Goal: Task Accomplishment & Management: Manage account settings

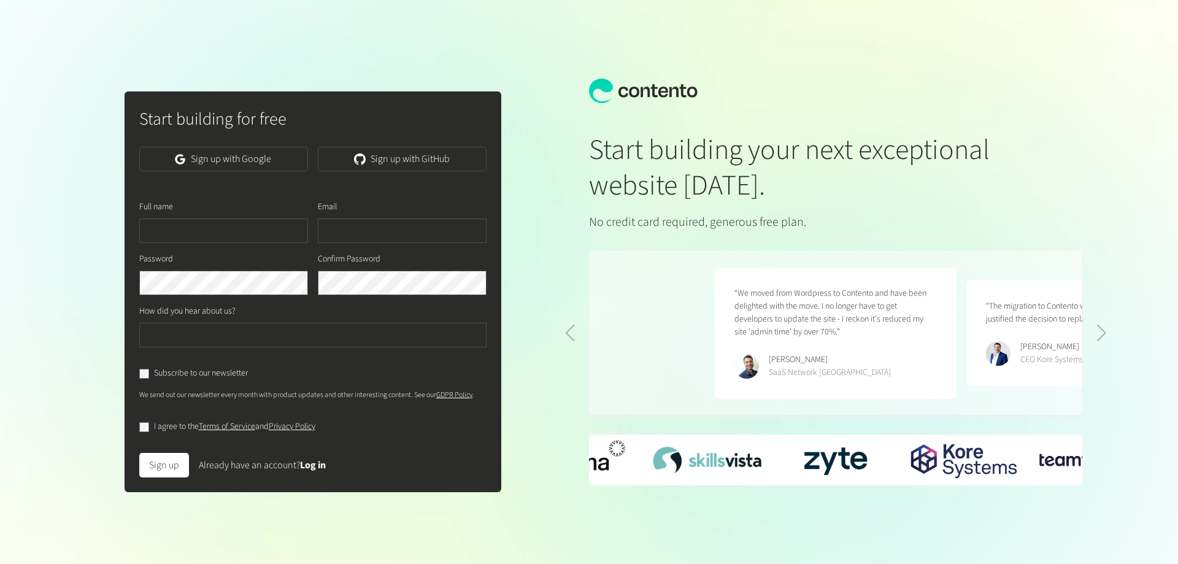
scroll to position [0, 503]
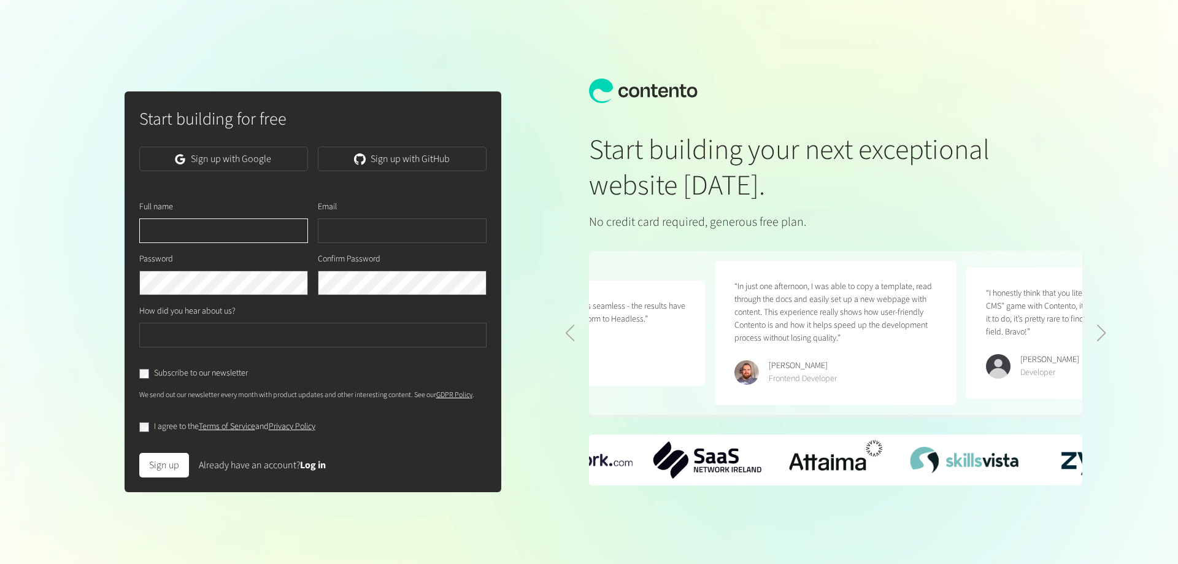
type input "**********"
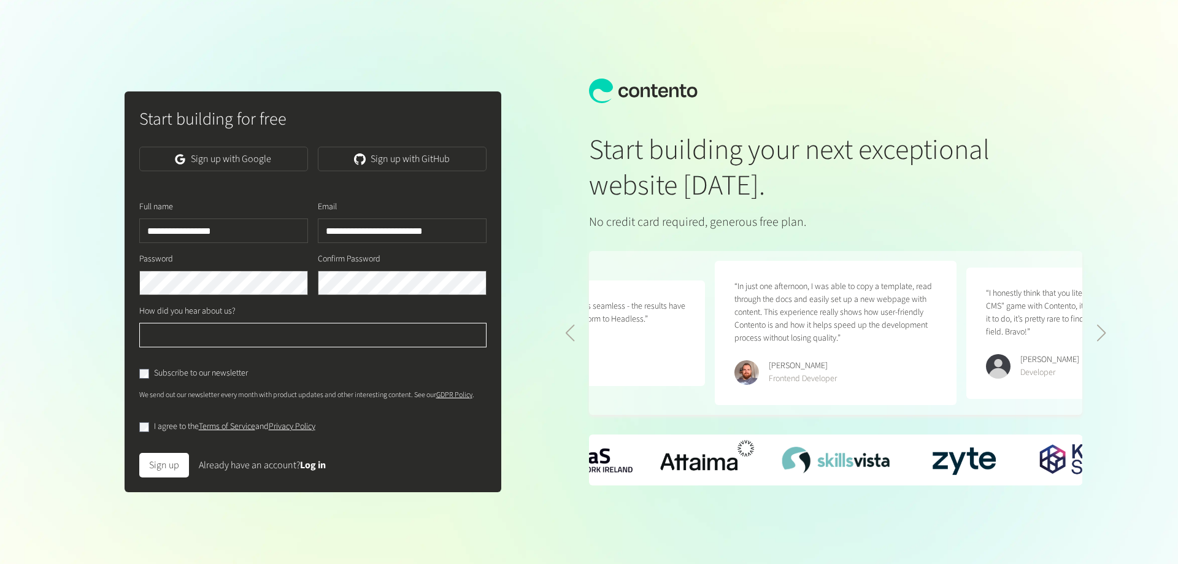
click at [223, 324] on input "text" at bounding box center [313, 335] width 348 height 25
click at [225, 331] on input "text" at bounding box center [313, 335] width 348 height 25
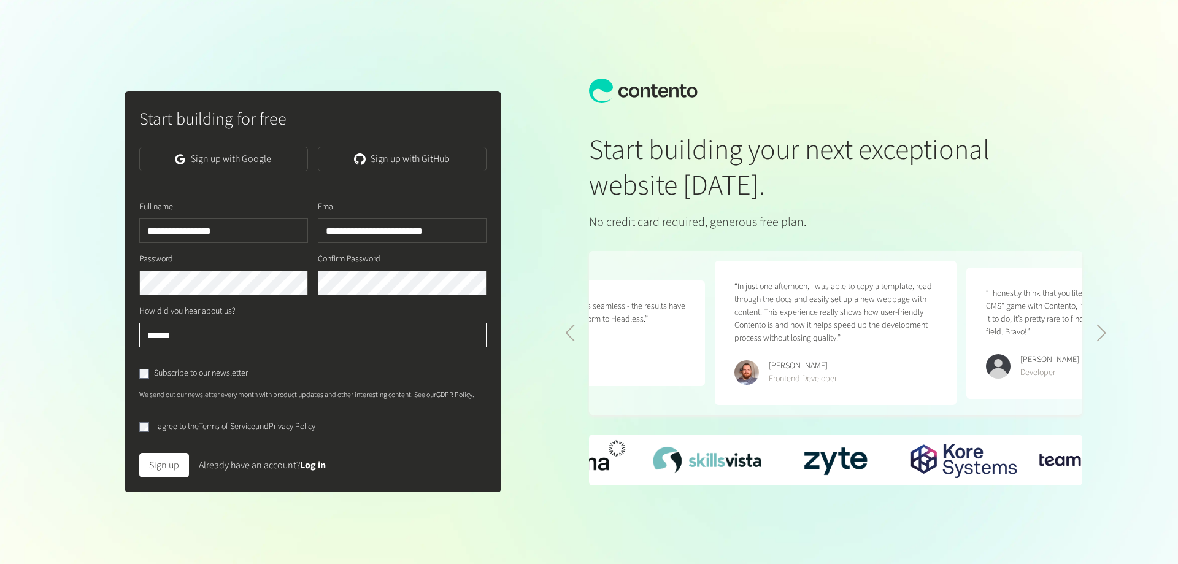
type input "******"
click at [147, 365] on div "Subscribe to our newsletter" at bounding box center [313, 368] width 348 height 23
click at [155, 467] on button "Sign up" at bounding box center [164, 465] width 50 height 25
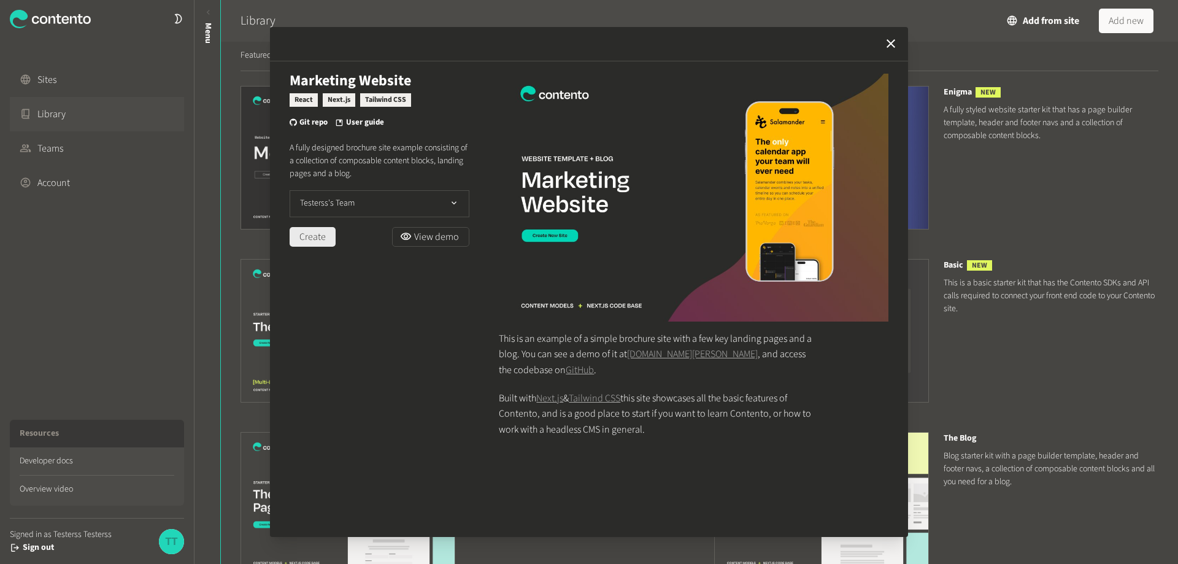
click at [333, 238] on button "Create" at bounding box center [313, 237] width 46 height 20
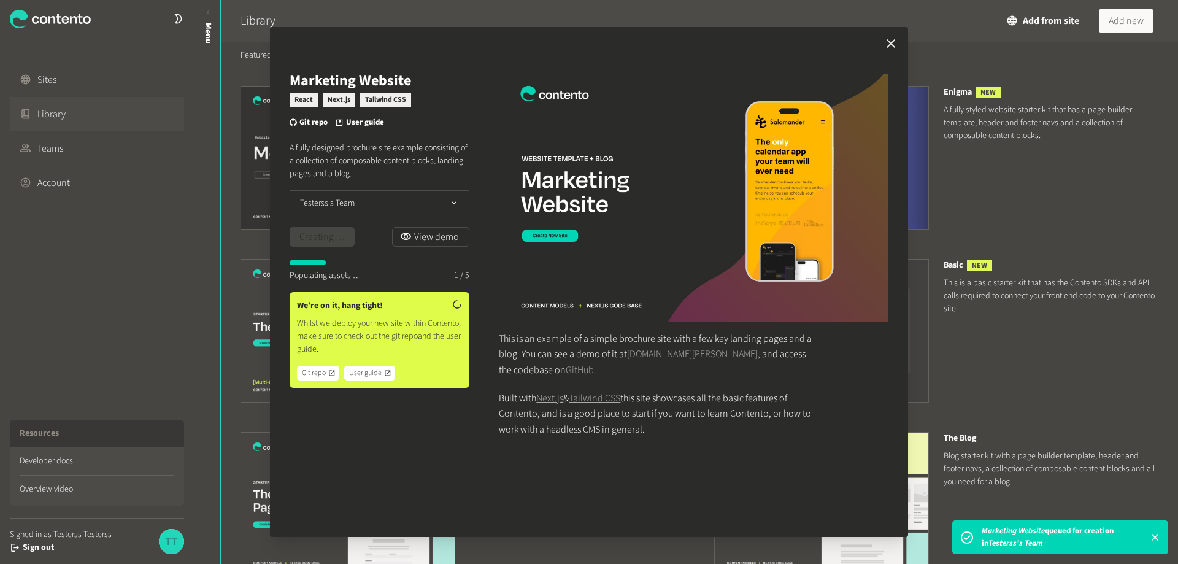
click at [888, 47] on icon "button" at bounding box center [891, 43] width 9 height 9
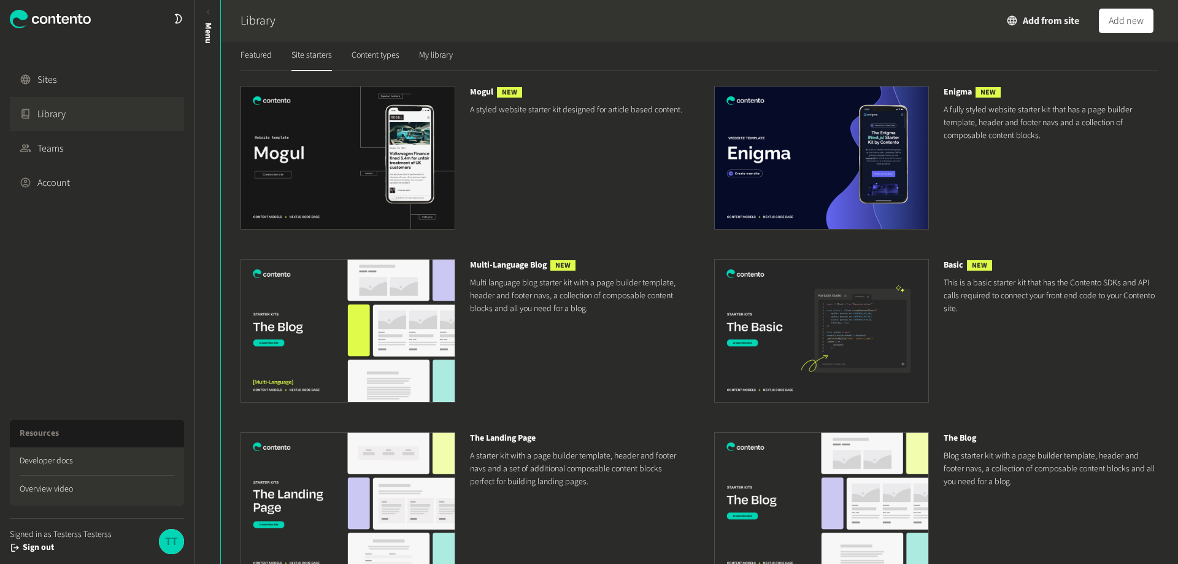
click at [1038, 12] on button "Add from site" at bounding box center [1044, 21] width 72 height 25
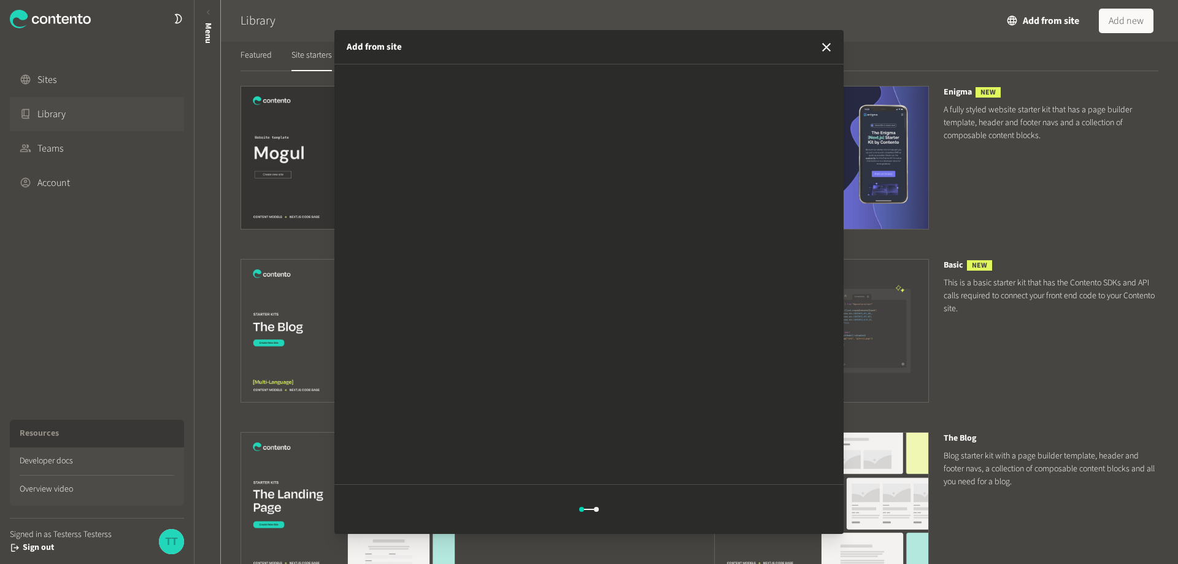
click at [589, 509] on div at bounding box center [589, 509] width 10 height 1
click at [580, 508] on div at bounding box center [581, 509] width 5 height 5
click at [831, 48] on icon "button" at bounding box center [826, 47] width 15 height 15
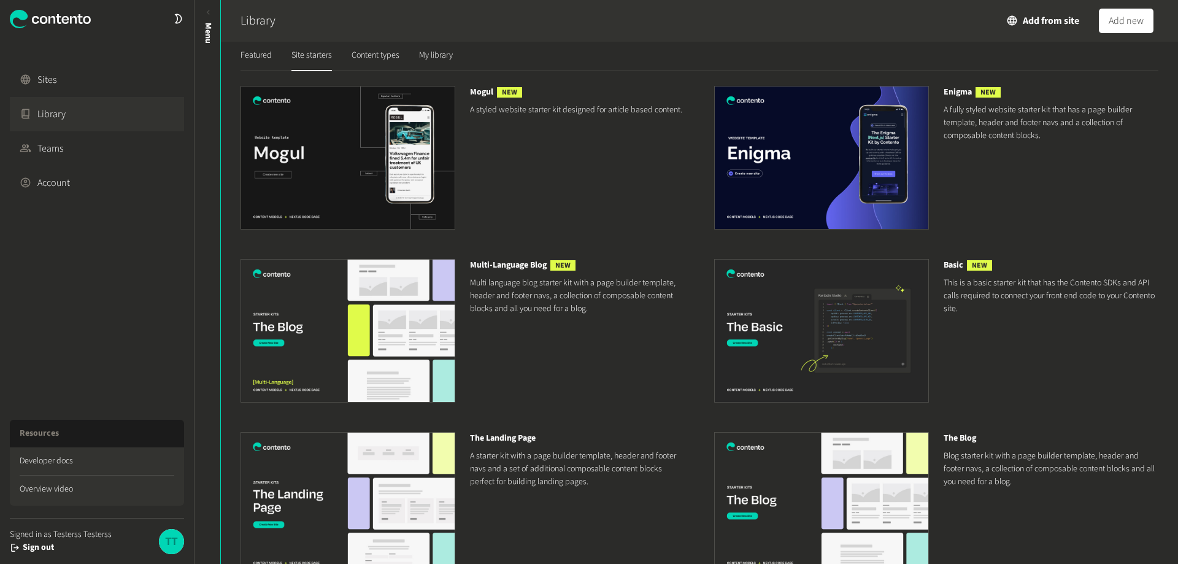
click at [971, 10] on div "Library Add from site Add new" at bounding box center [697, 21] width 913 height 42
click at [1045, 23] on button "Add from site" at bounding box center [1044, 21] width 72 height 25
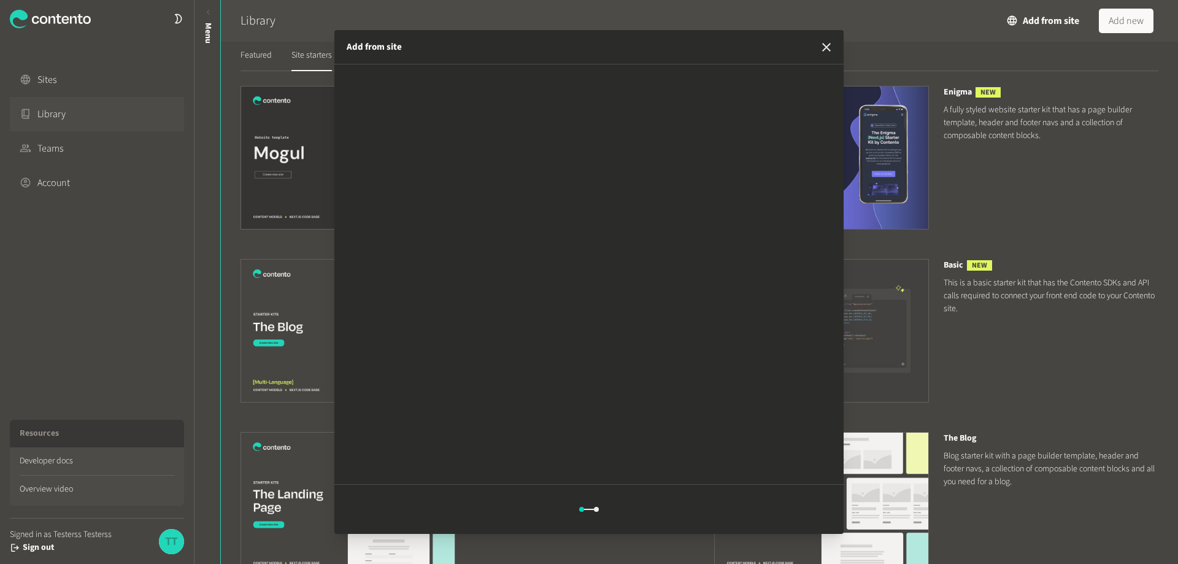
click at [821, 47] on icon "button" at bounding box center [826, 47] width 15 height 15
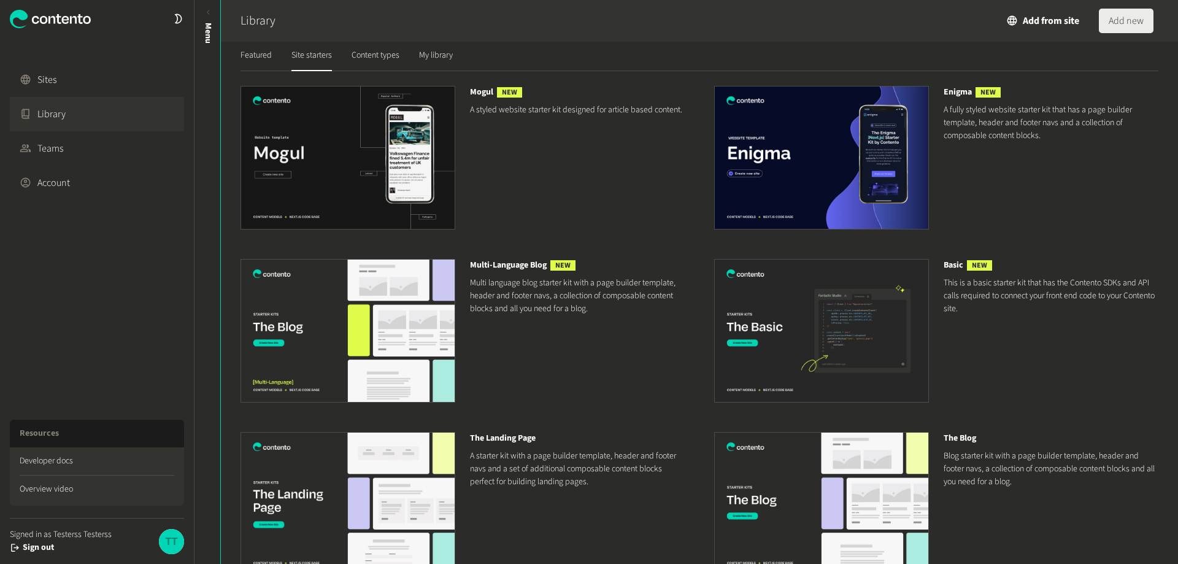
click at [1114, 22] on button "Add new" at bounding box center [1126, 21] width 55 height 25
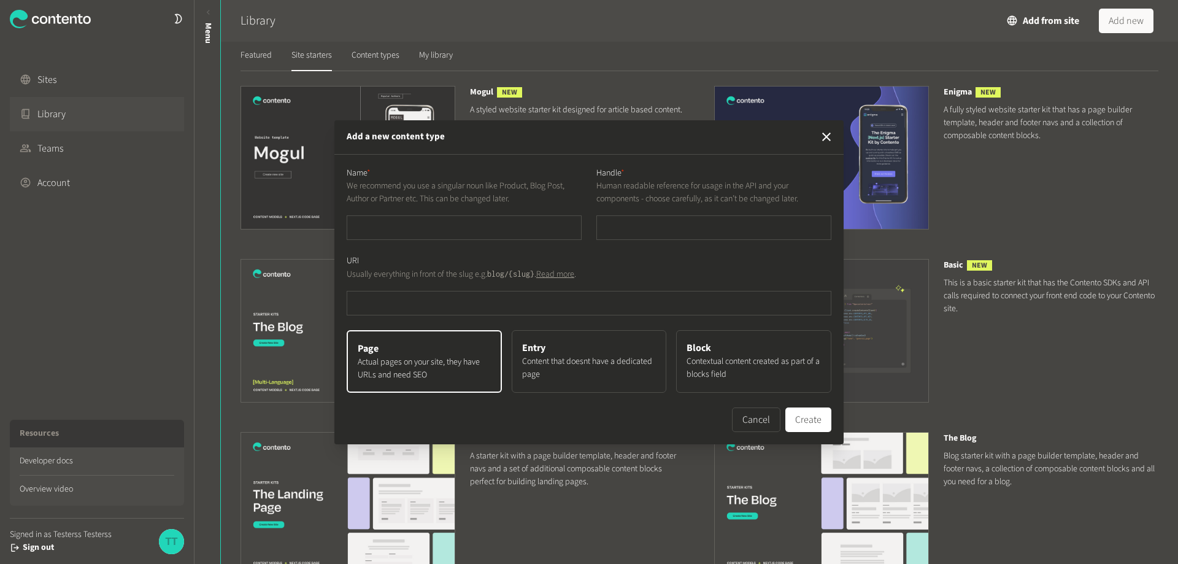
click at [564, 275] on link "Read more" at bounding box center [555, 274] width 38 height 12
click at [498, 225] on input "text" at bounding box center [464, 227] width 235 height 25
type input "*"
type input "**"
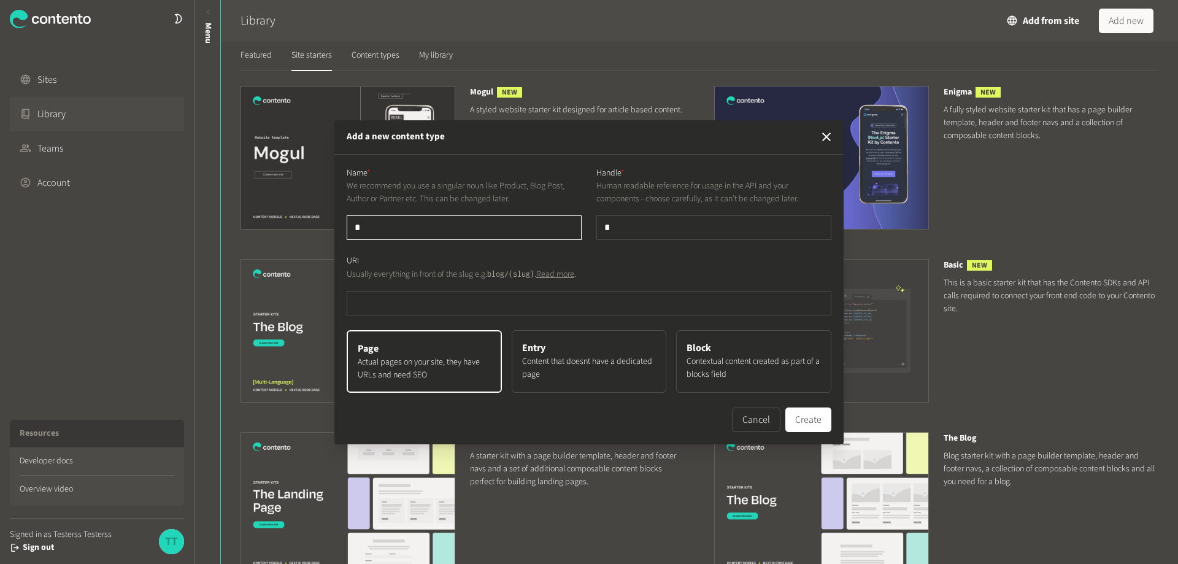
type input "**"
type input "***"
type input "****"
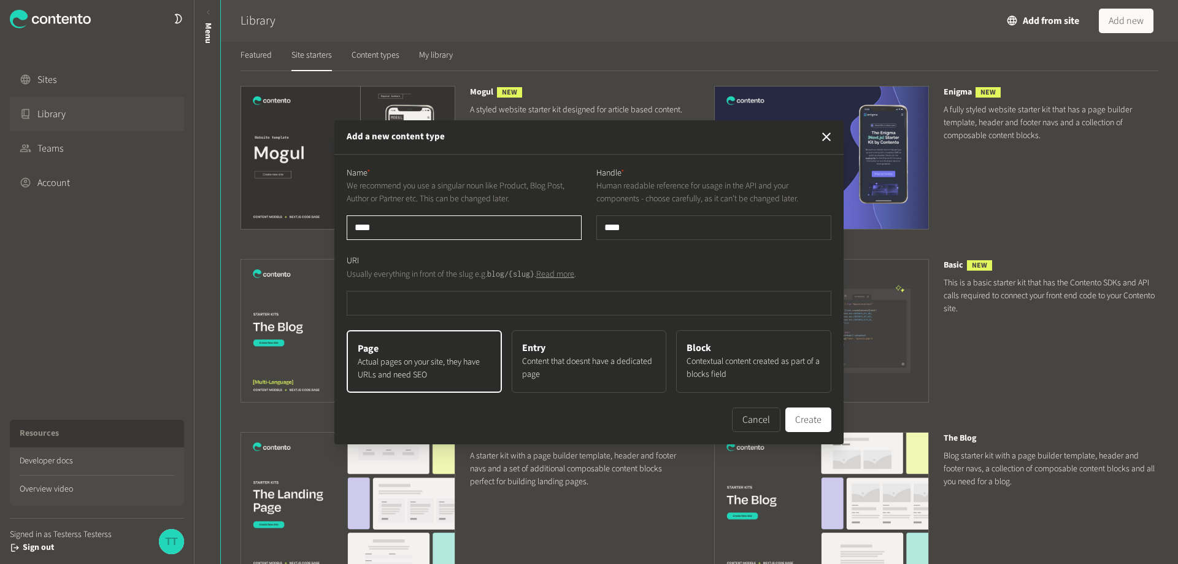
type input "*****"
click at [545, 293] on input "text" at bounding box center [589, 303] width 485 height 25
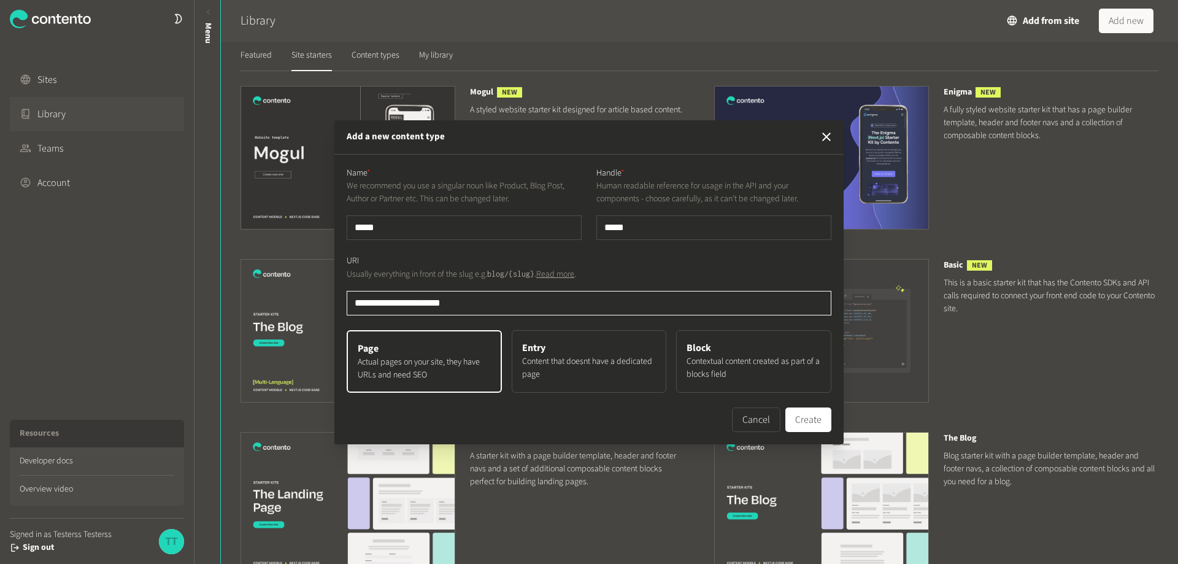
type input "**********"
click at [814, 417] on button "Create" at bounding box center [808, 419] width 46 height 25
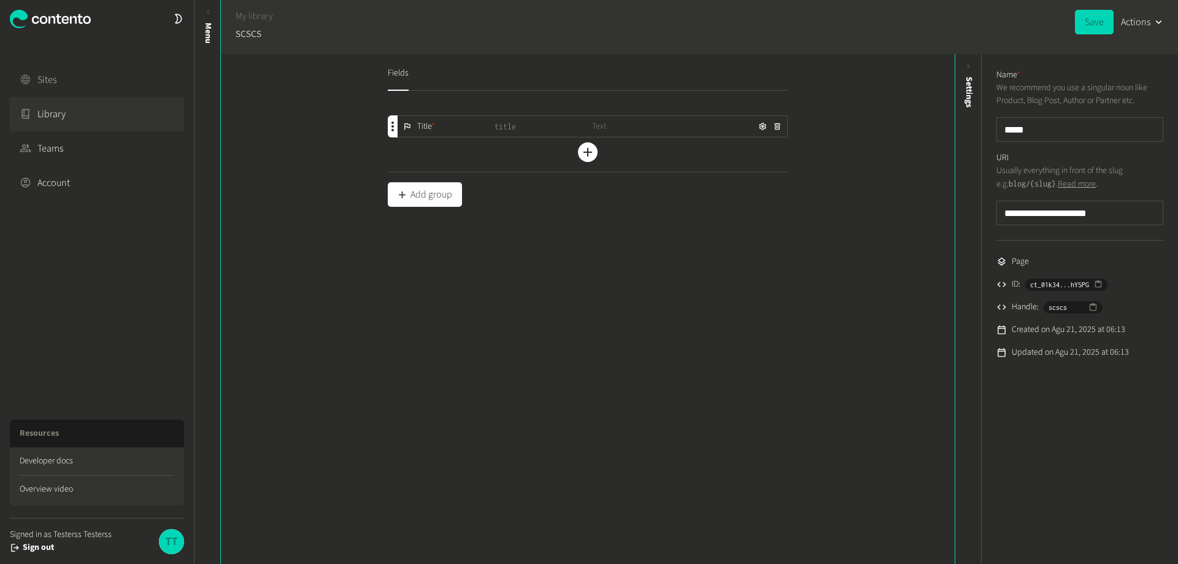
click at [56, 68] on link "Sites" at bounding box center [97, 80] width 174 height 34
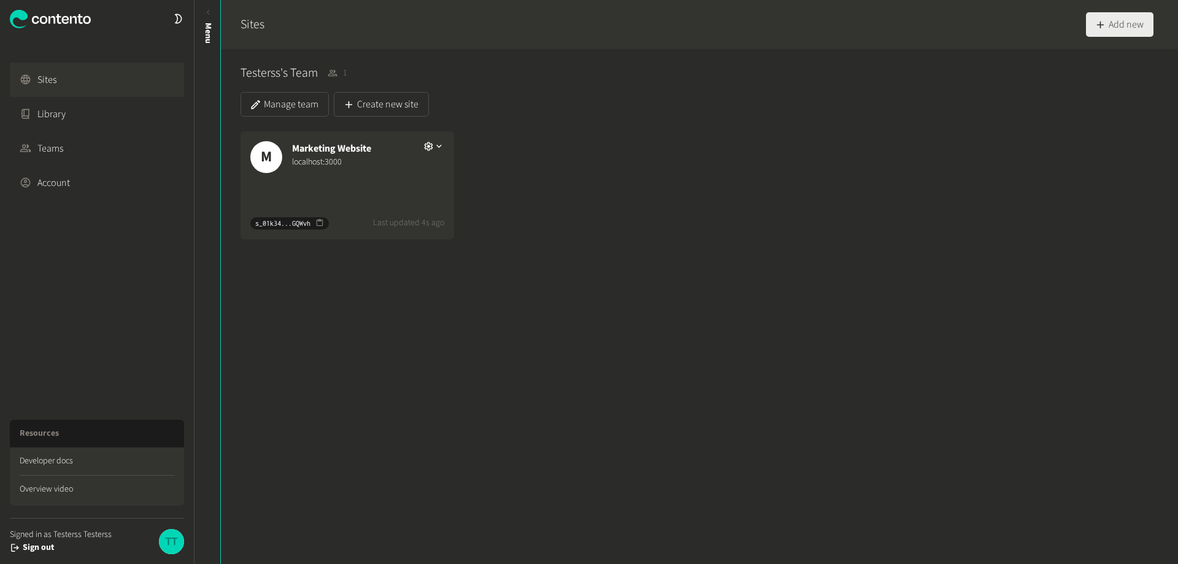
click at [1115, 29] on button "Add new" at bounding box center [1120, 24] width 68 height 25
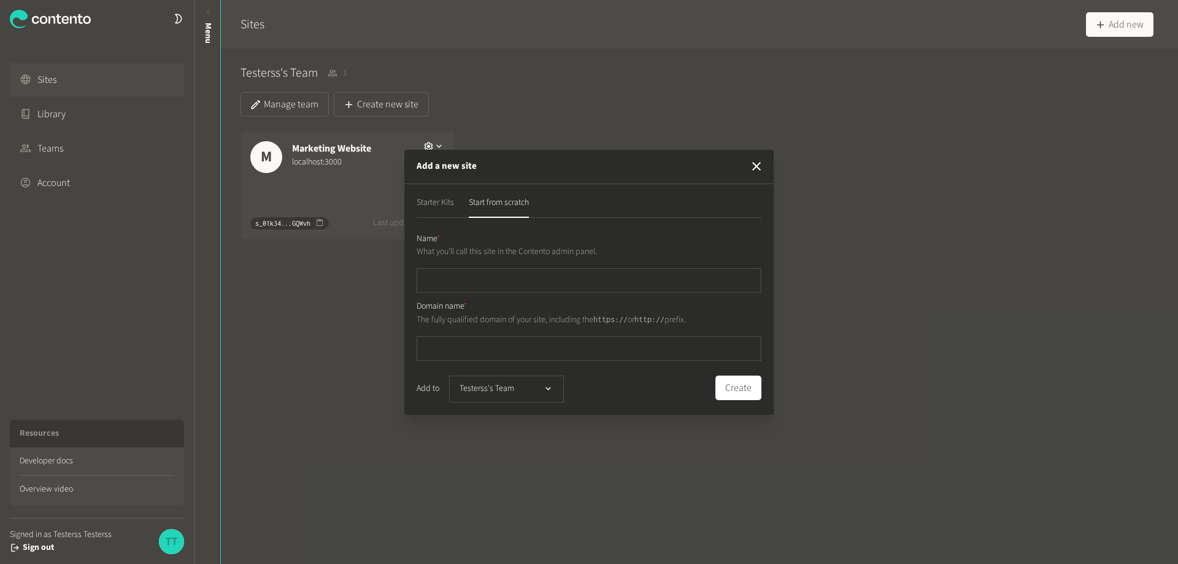
click at [433, 203] on button "Starter Kits" at bounding box center [435, 206] width 37 height 21
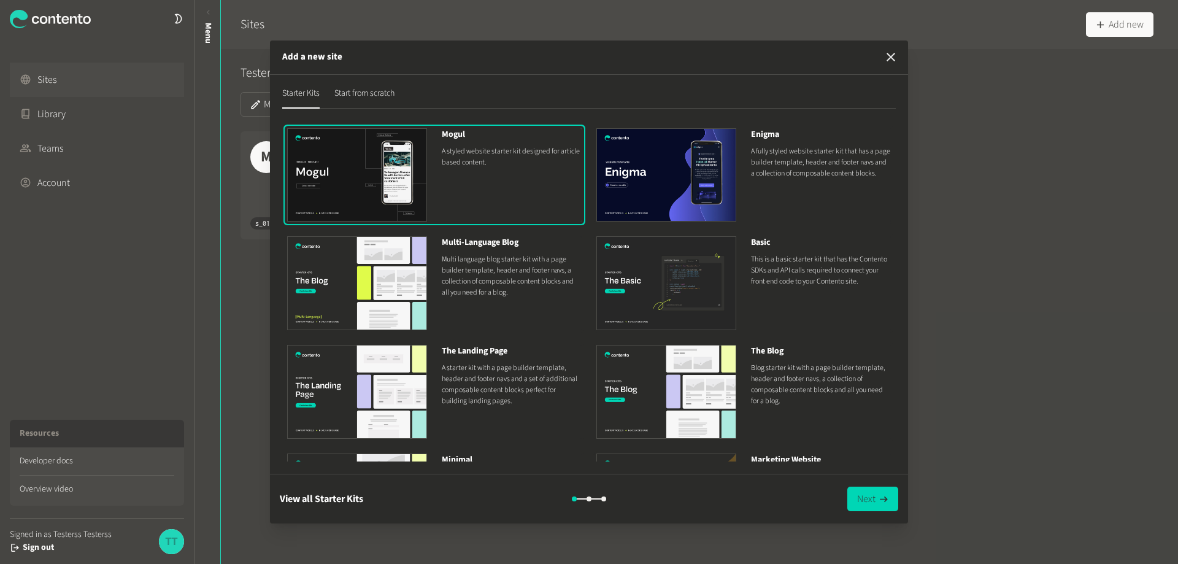
click at [890, 56] on icon "button" at bounding box center [891, 57] width 9 height 9
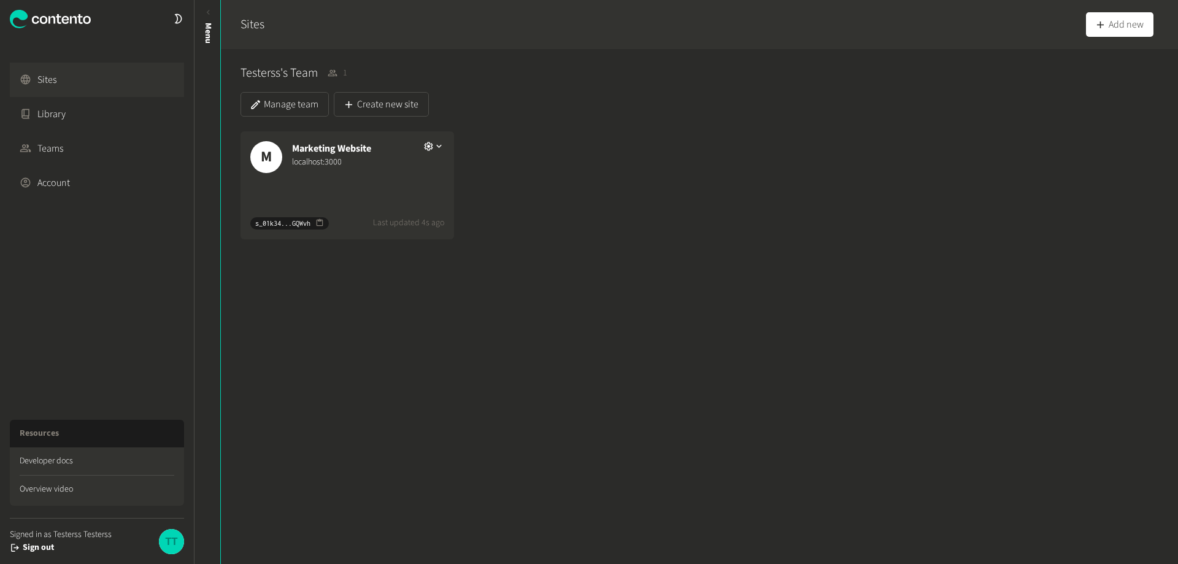
click at [384, 164] on div "localhost:3000" at bounding box center [353, 162] width 122 height 13
click at [442, 145] on icon "button" at bounding box center [439, 146] width 10 height 10
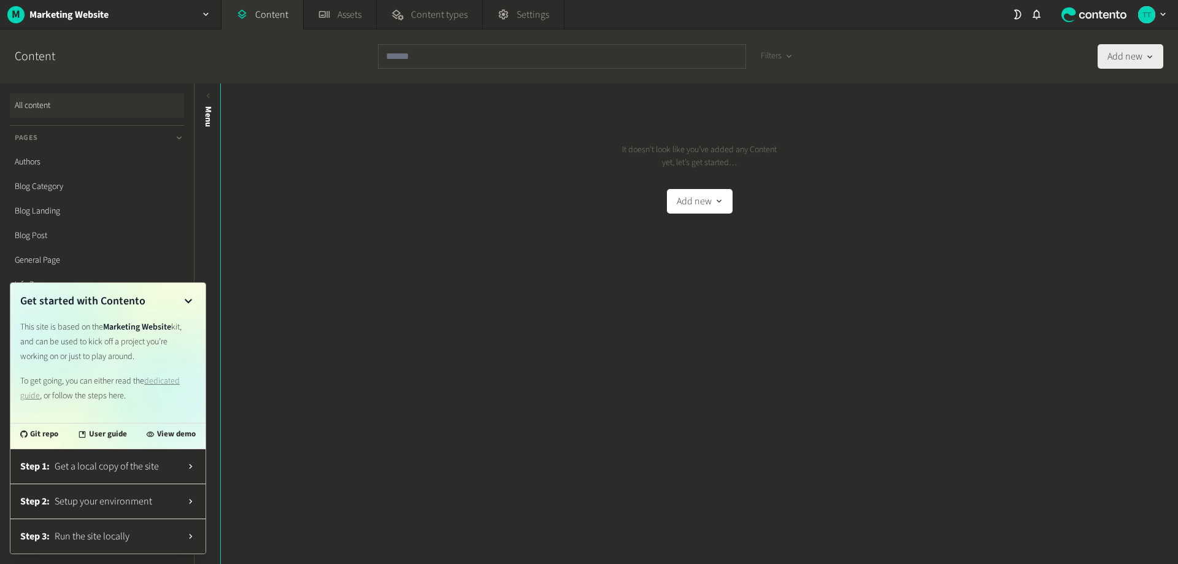
click at [1148, 62] on button "Add new" at bounding box center [1131, 56] width 66 height 25
click at [914, 313] on div "It doesn’t look like you’ve added any Content yet, let’s get started… Add new" at bounding box center [699, 323] width 957 height 480
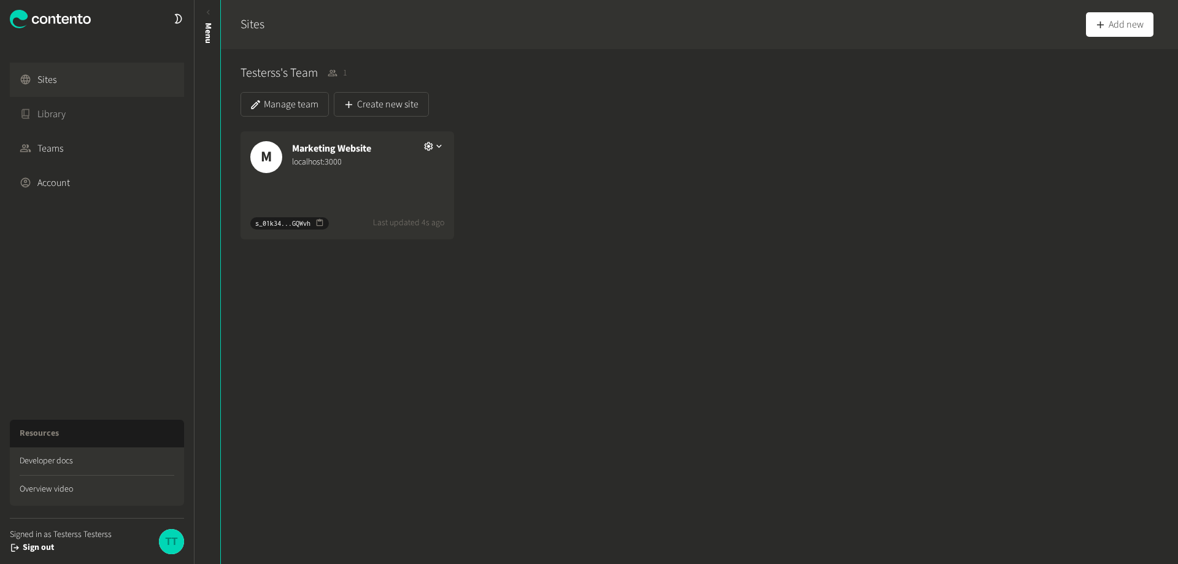
click at [61, 106] on link "Library" at bounding box center [97, 114] width 174 height 34
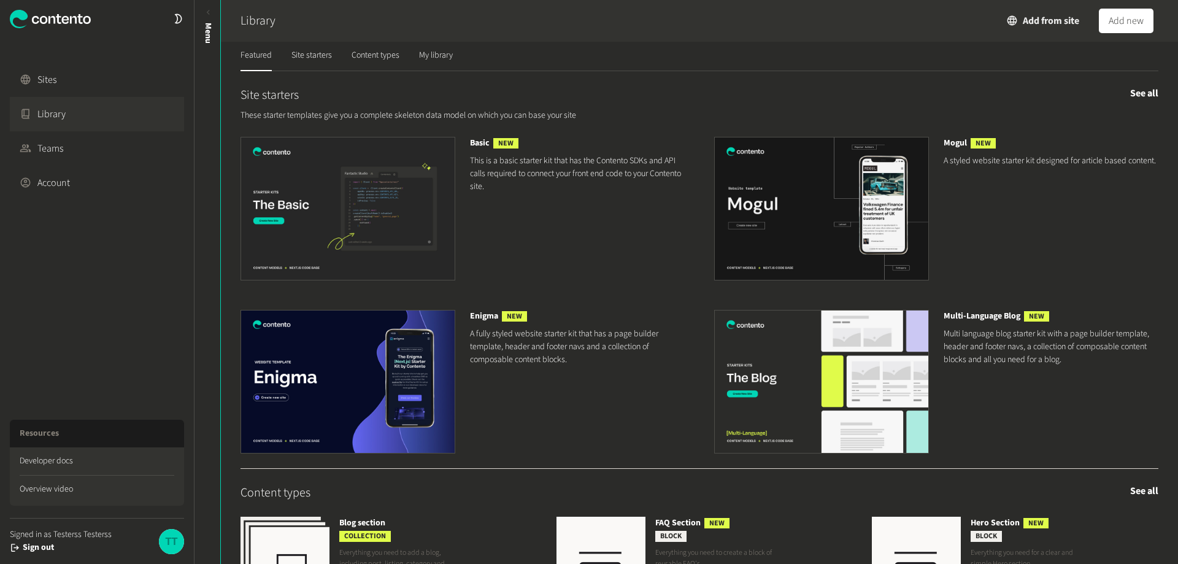
click at [1062, 17] on button "Add from site" at bounding box center [1044, 21] width 72 height 25
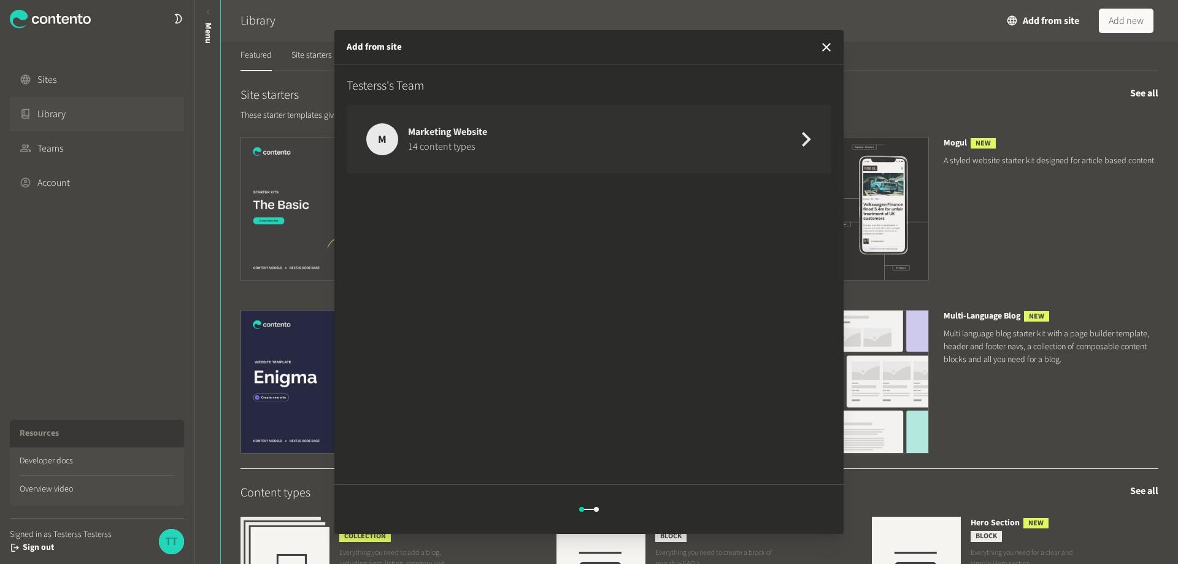
click at [717, 148] on div "button" at bounding box center [659, 139] width 325 height 69
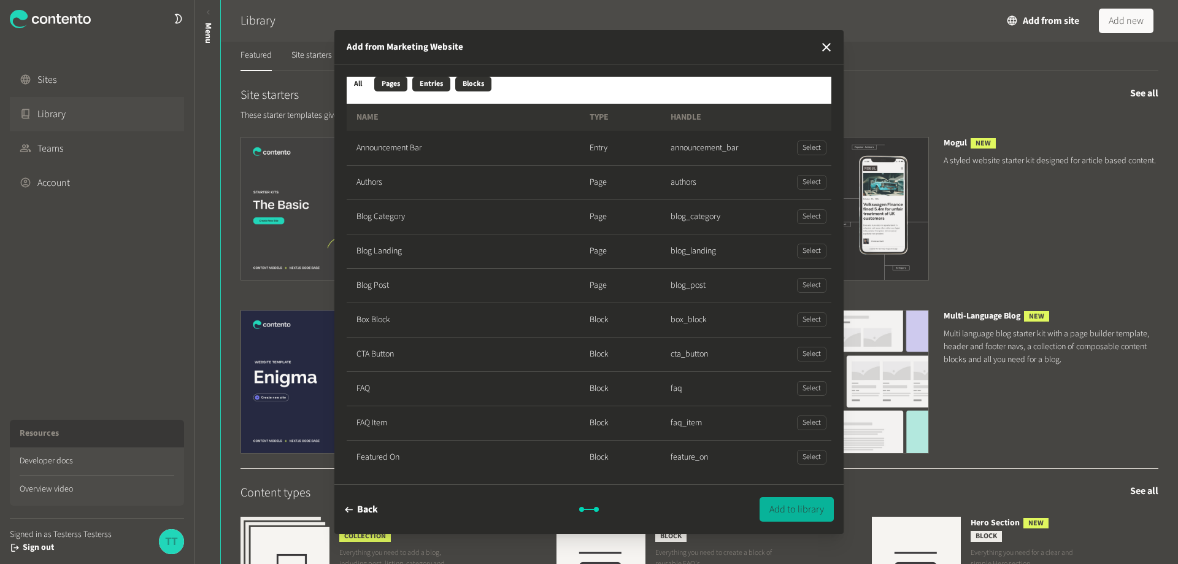
scroll to position [176, 0]
click at [829, 38] on button "button" at bounding box center [826, 47] width 25 height 25
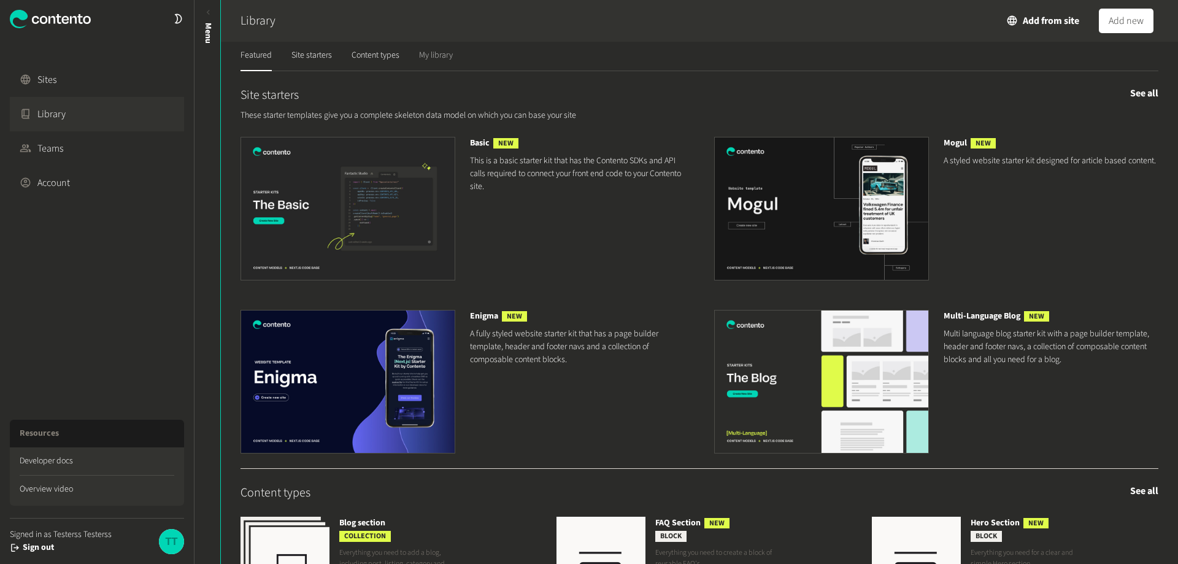
click at [442, 54] on link "My library" at bounding box center [436, 56] width 34 height 29
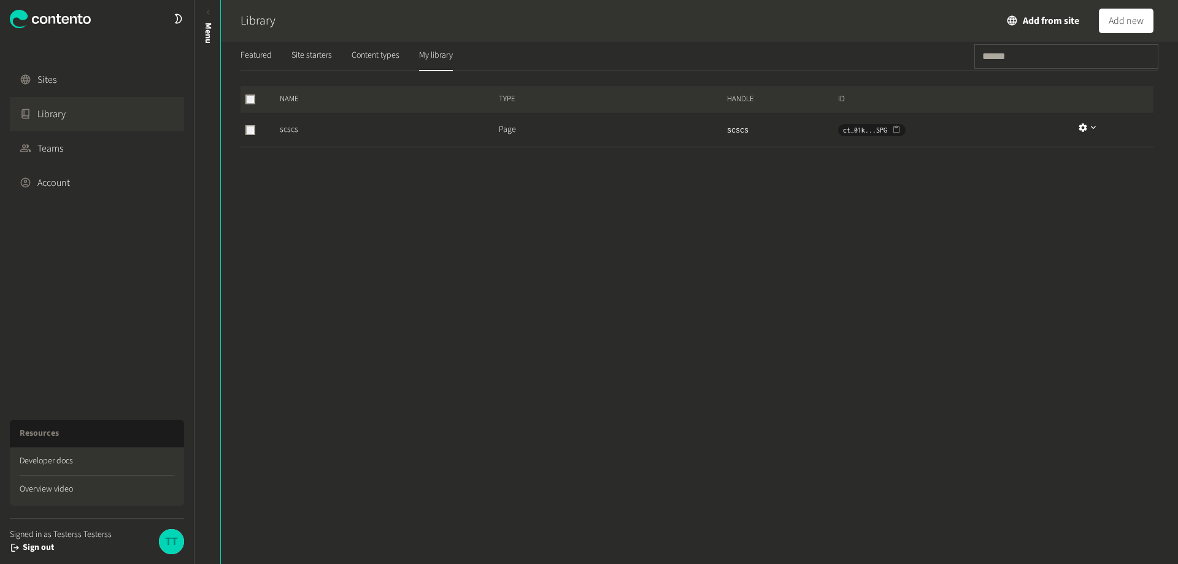
click at [528, 136] on td "Page" at bounding box center [612, 130] width 228 height 34
click at [1094, 131] on icon "button" at bounding box center [1094, 128] width 10 height 10
click at [71, 191] on link "Account" at bounding box center [97, 183] width 174 height 34
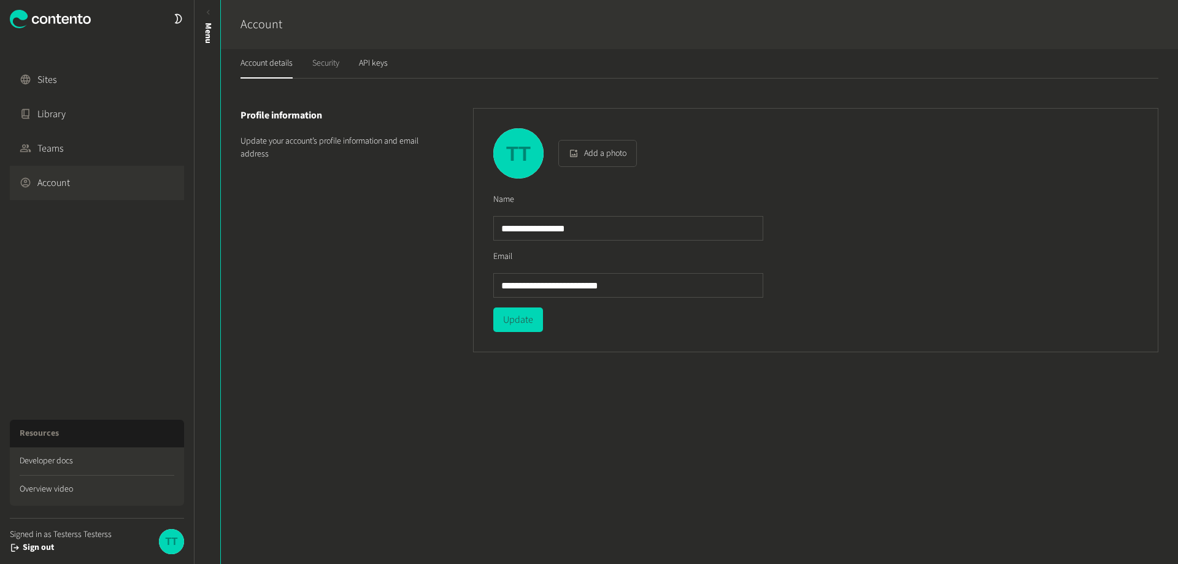
click at [335, 66] on link "Security" at bounding box center [325, 63] width 27 height 29
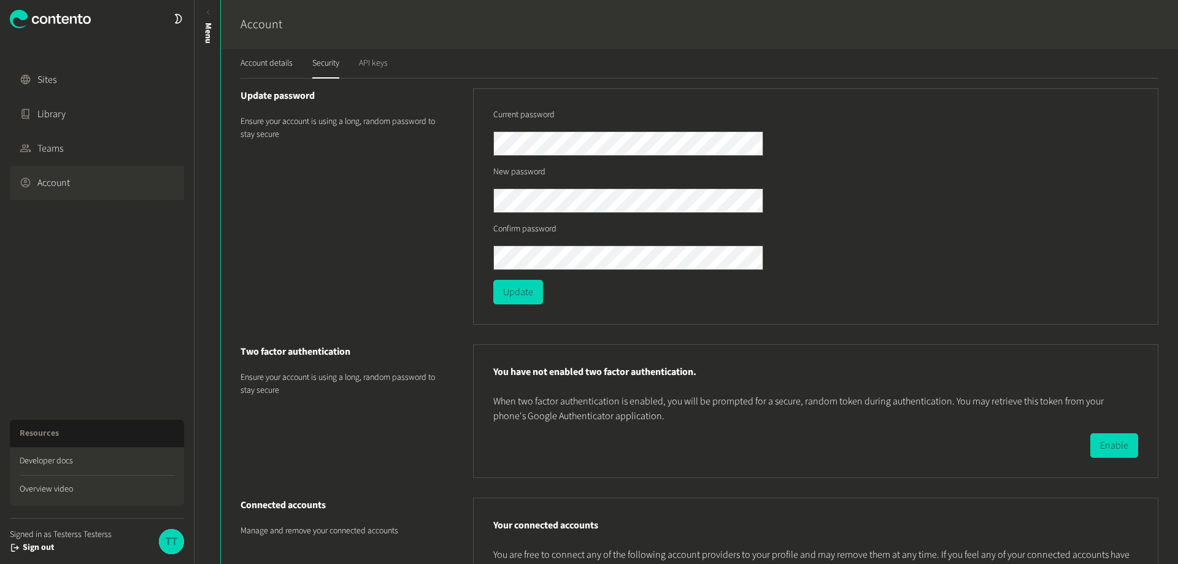
click at [377, 69] on link "API keys" at bounding box center [373, 63] width 29 height 29
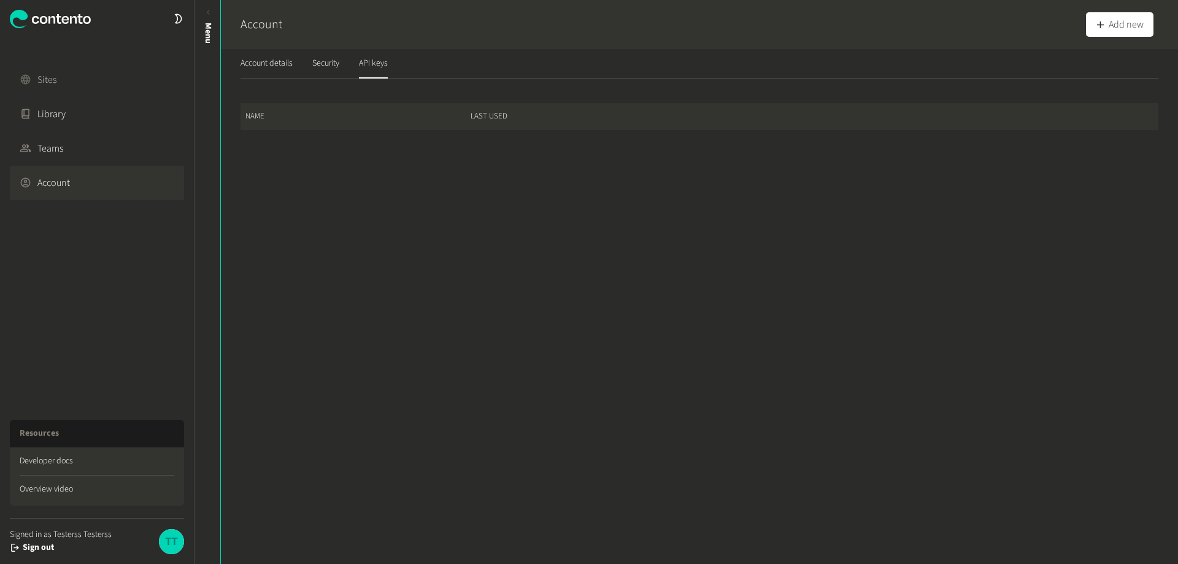
click at [75, 82] on link "Sites" at bounding box center [97, 80] width 174 height 34
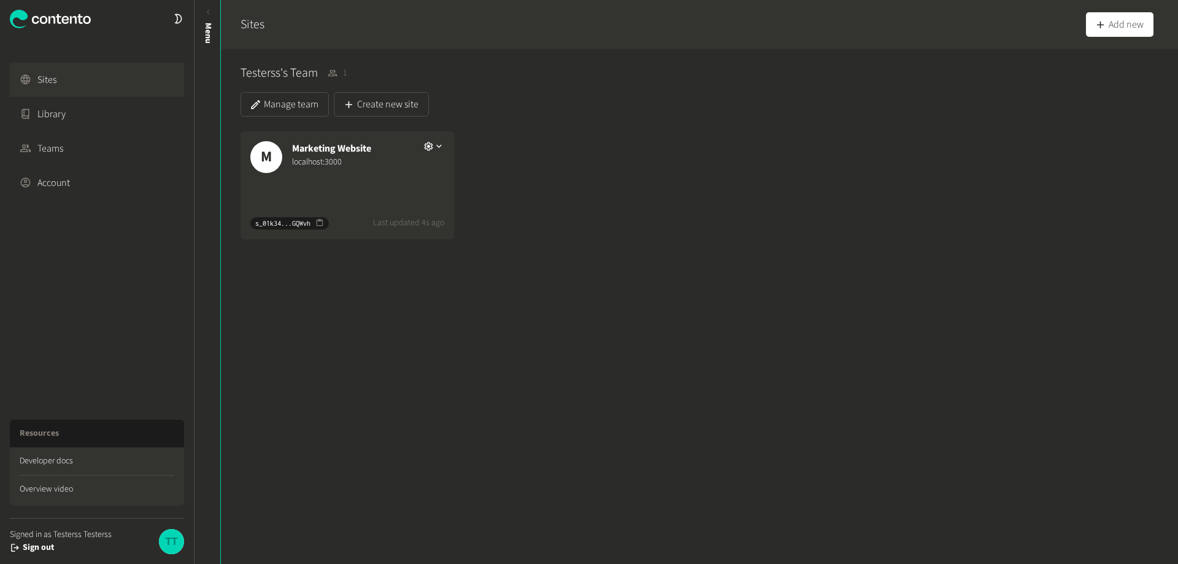
click at [337, 176] on div "M Marketing Website localhost:3000" at bounding box center [348, 155] width 214 height 49
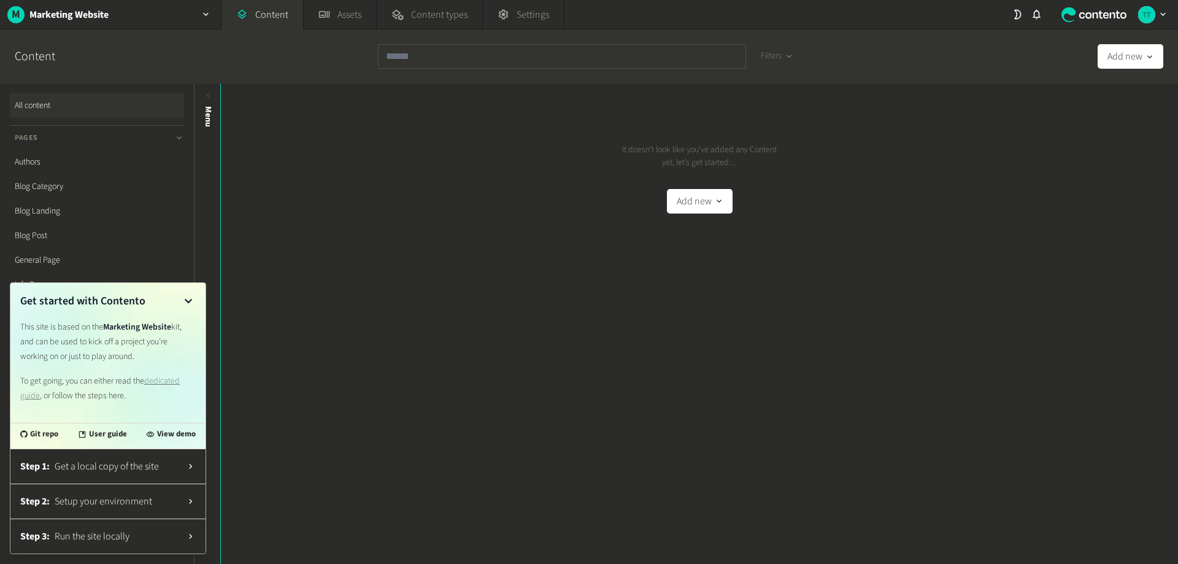
click at [192, 298] on icon at bounding box center [188, 301] width 15 height 15
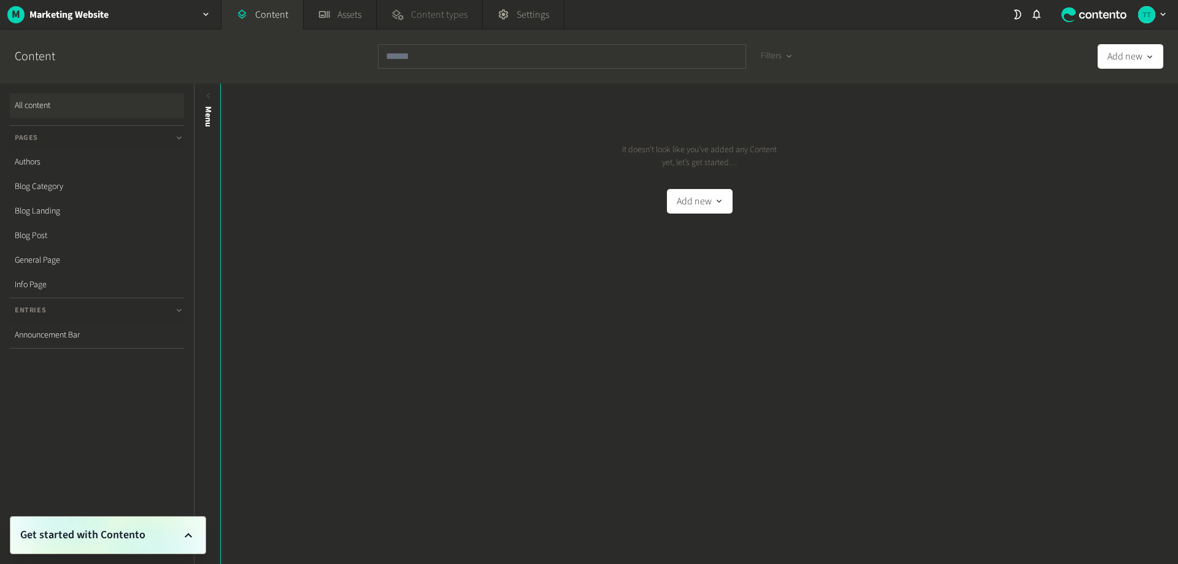
click at [384, 9] on link "Content types" at bounding box center [429, 14] width 105 height 29
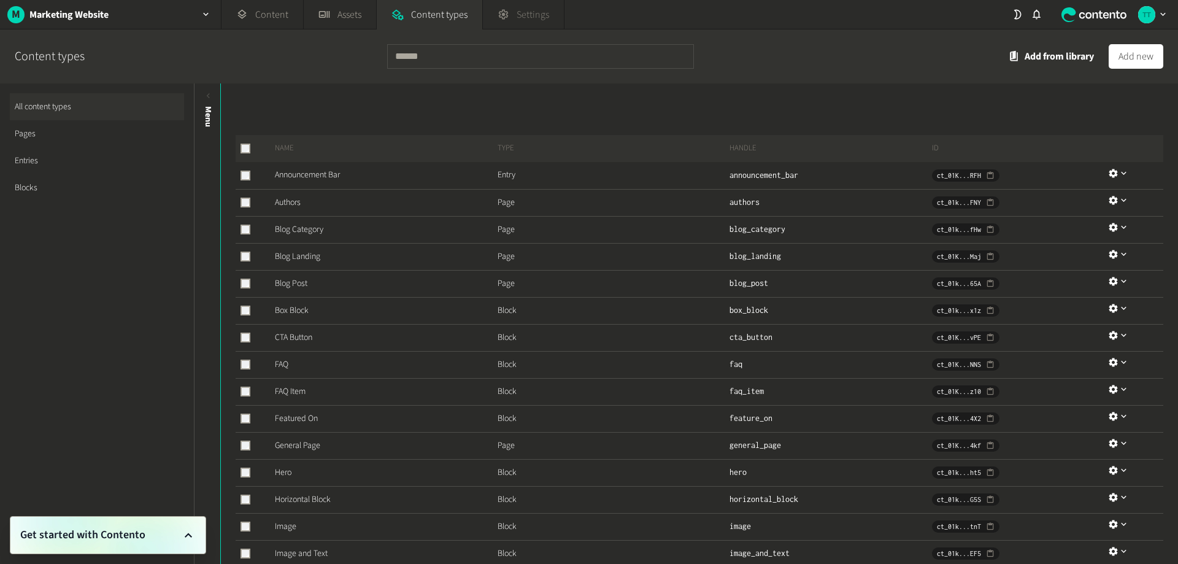
click at [532, 17] on span "Settings" at bounding box center [533, 14] width 33 height 15
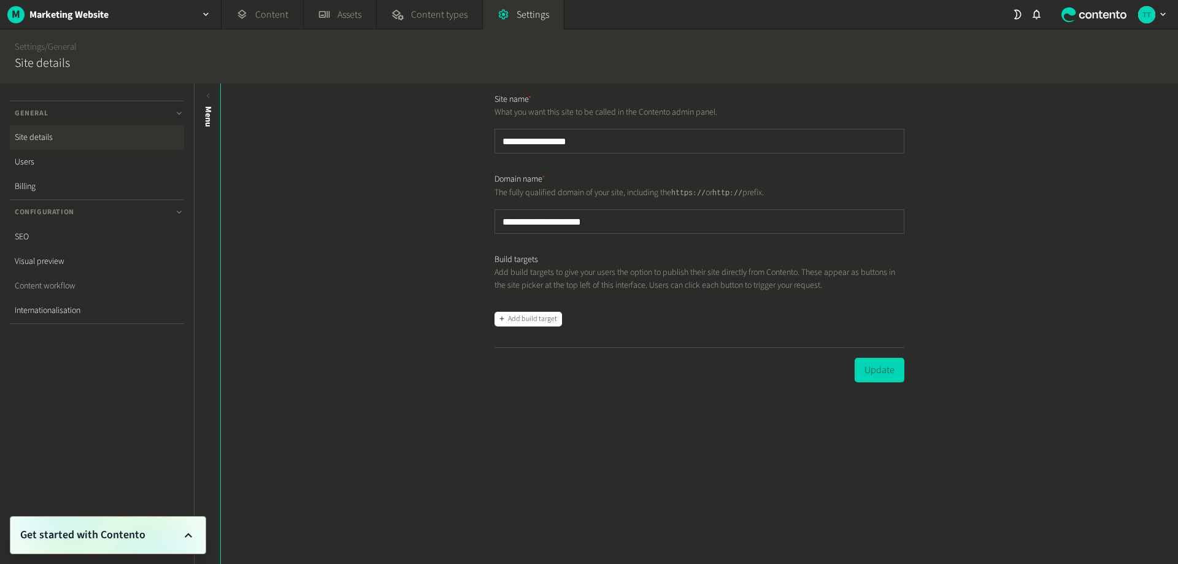
click at [78, 286] on link "Content workflow" at bounding box center [97, 286] width 174 height 25
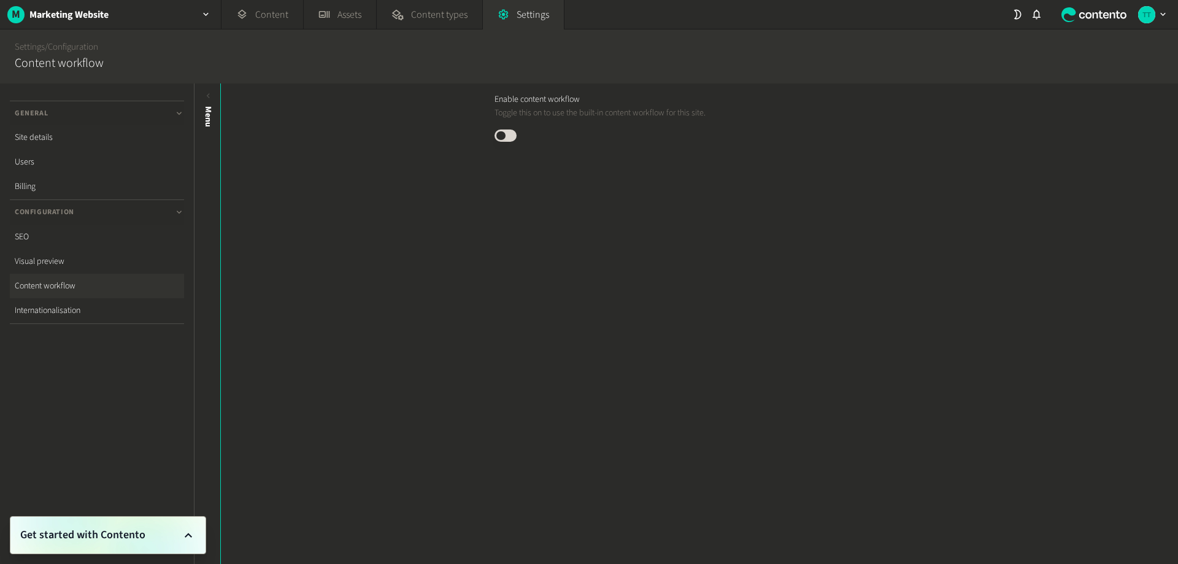
click at [507, 136] on button "Published" at bounding box center [506, 135] width 22 height 12
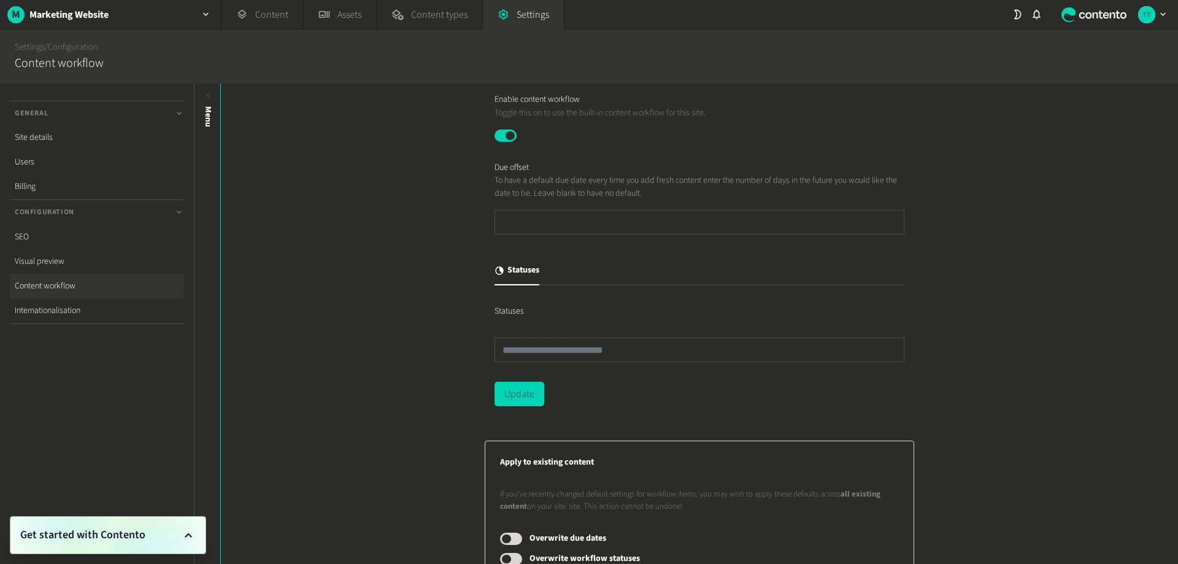
click at [509, 137] on button "Published" at bounding box center [506, 135] width 22 height 12
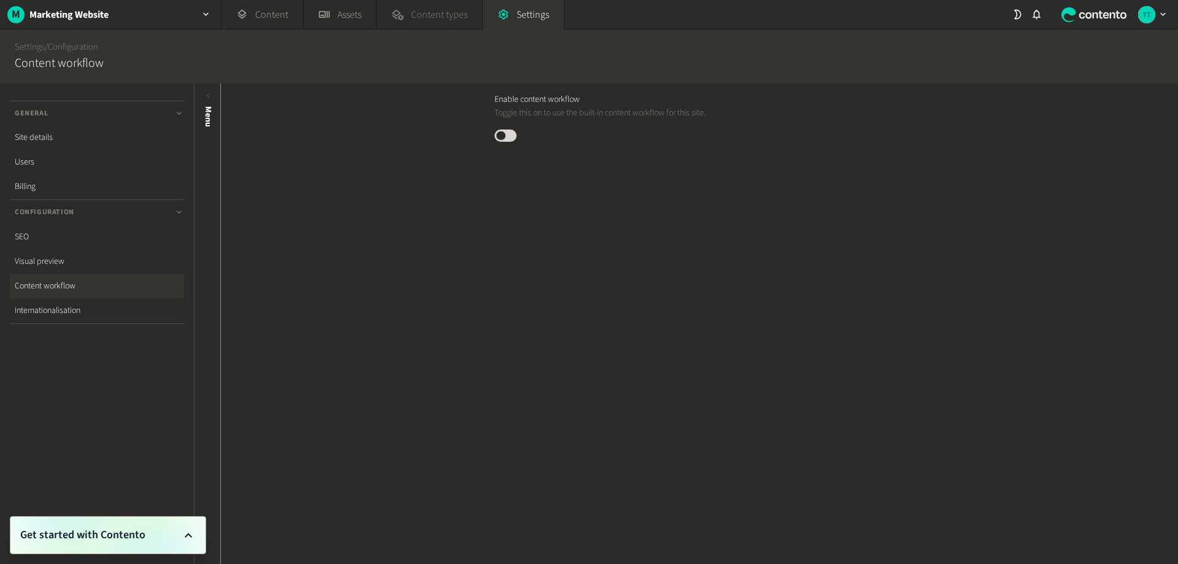
click at [428, 20] on span "Content types" at bounding box center [439, 14] width 56 height 15
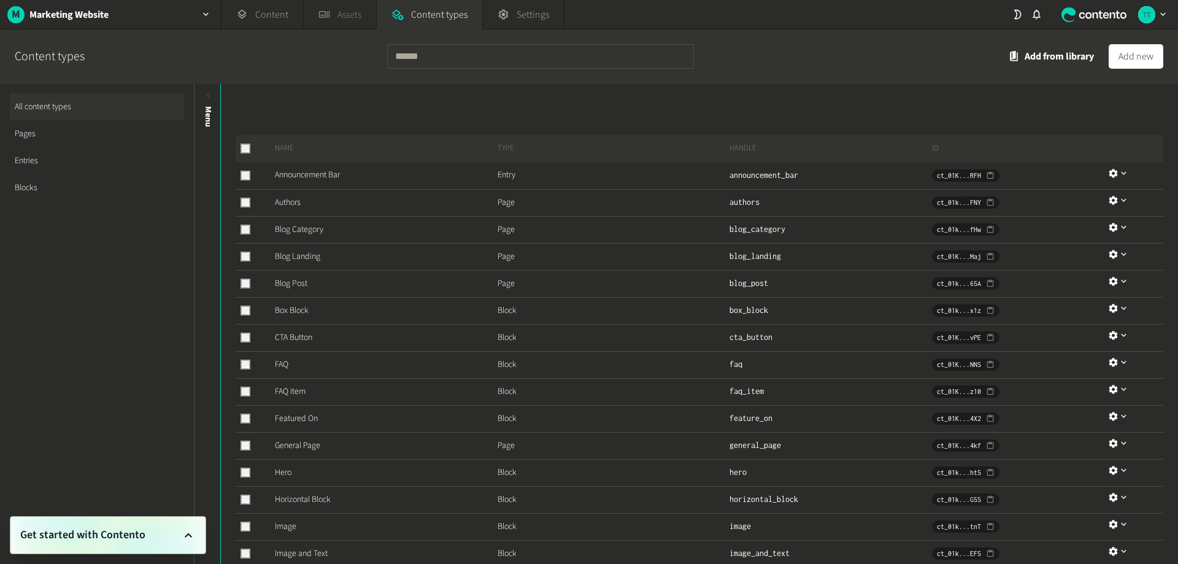
click at [330, 20] on link "Assets" at bounding box center [340, 14] width 72 height 29
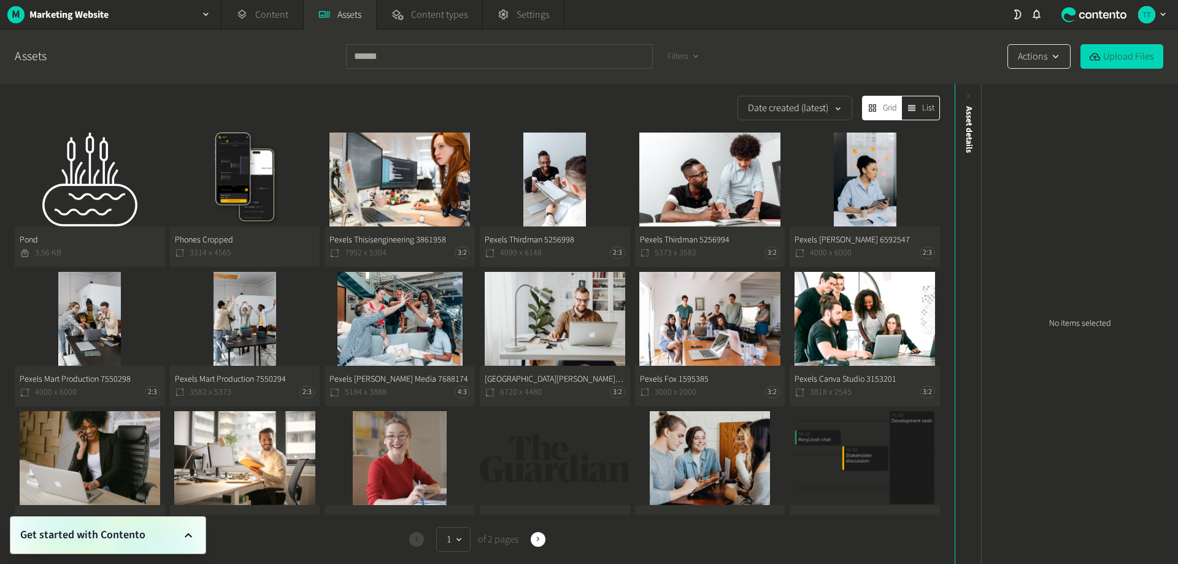
click at [1045, 58] on button "Actions" at bounding box center [1039, 56] width 63 height 25
click at [1127, 58] on button "Upload Files" at bounding box center [1122, 56] width 83 height 25
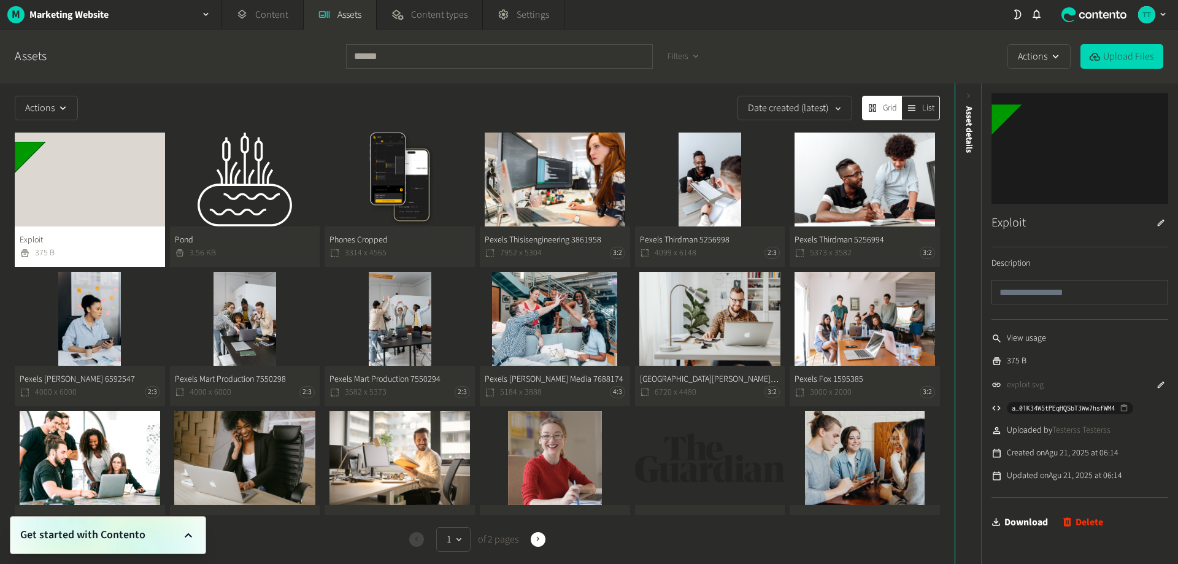
click at [83, 201] on button "Exploit 375 B" at bounding box center [90, 200] width 150 height 134
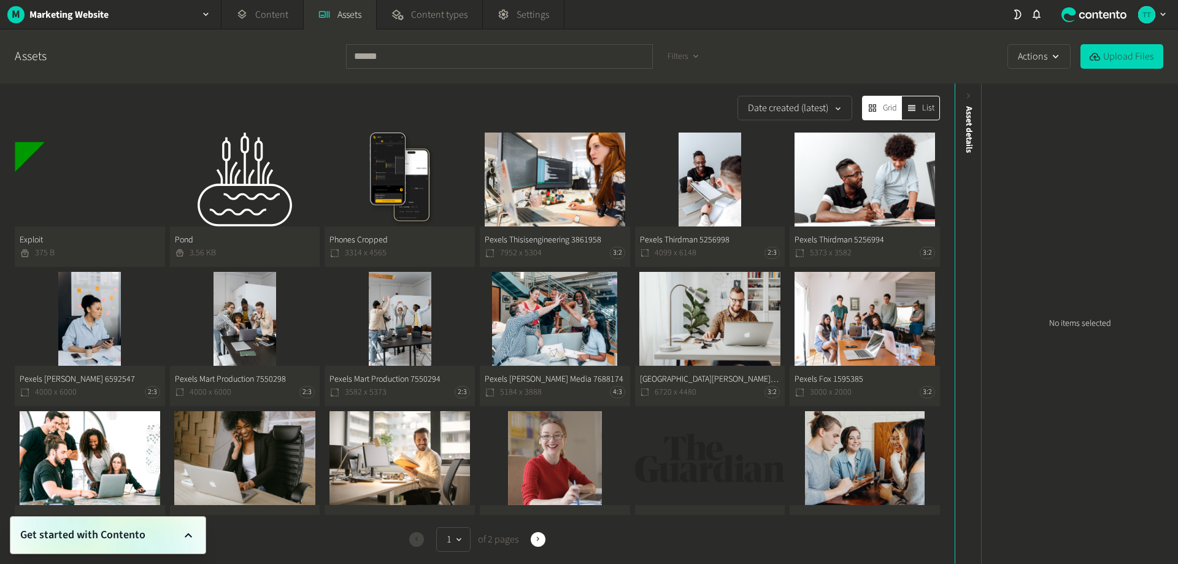
click at [88, 198] on button "Exploit 375 B" at bounding box center [90, 200] width 150 height 134
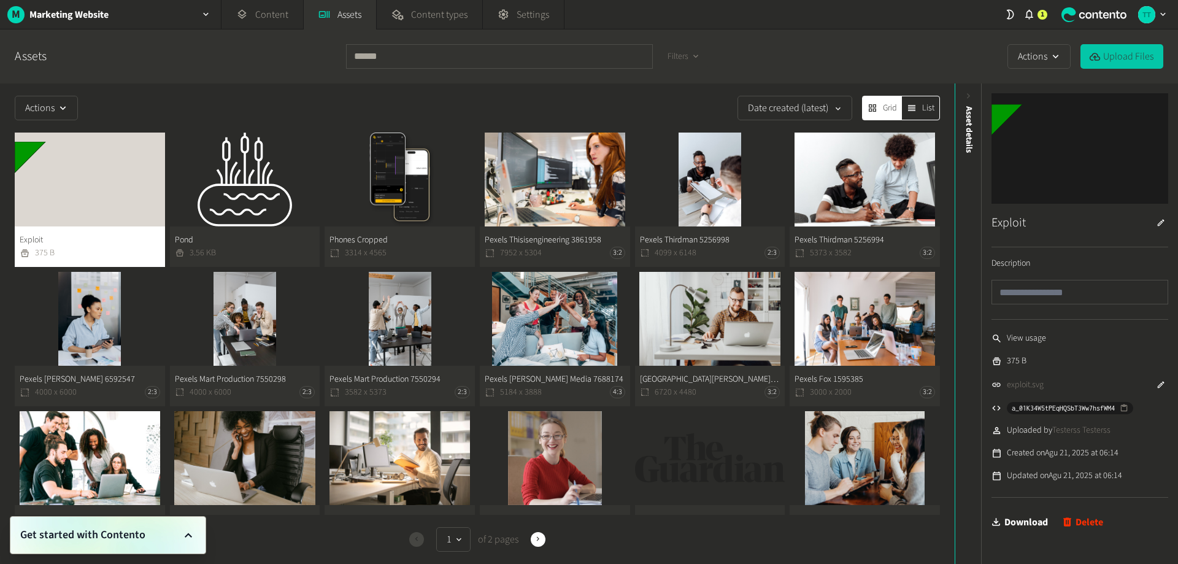
click at [1108, 59] on button "Upload Files" at bounding box center [1122, 56] width 83 height 25
click at [342, 96] on div "Date created (latest)" at bounding box center [470, 108] width 765 height 25
click at [68, 102] on button "Actions" at bounding box center [46, 108] width 63 height 25
click at [69, 102] on div "button" at bounding box center [63, 108] width 17 height 12
click at [618, 99] on div "Date created (latest)" at bounding box center [470, 108] width 765 height 25
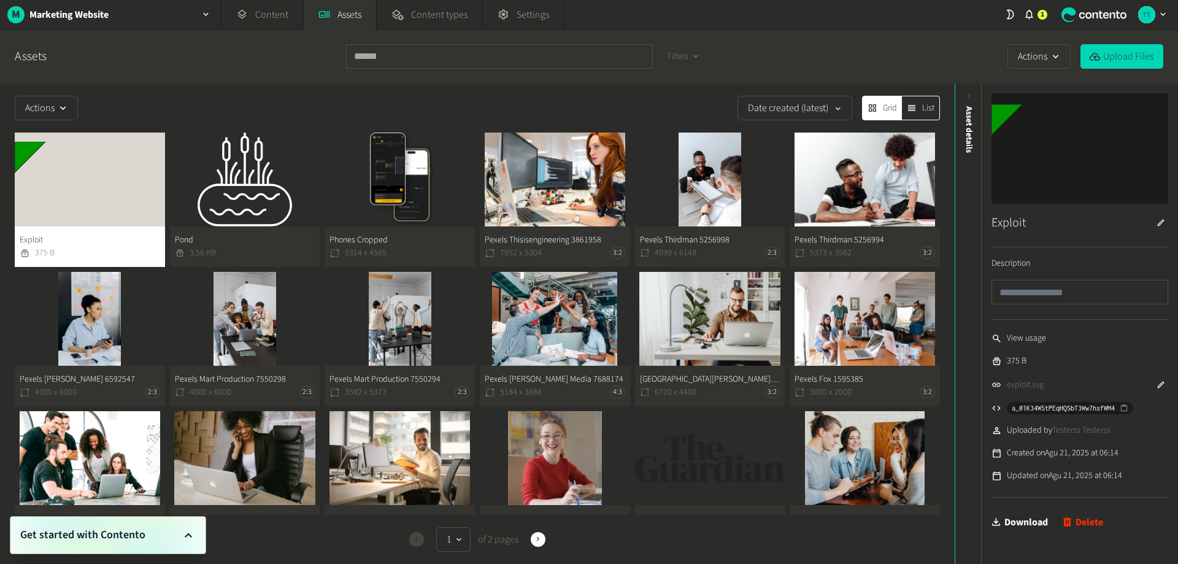
click at [618, 99] on div "Date created (latest)" at bounding box center [470, 108] width 765 height 25
click at [930, 108] on span "List" at bounding box center [928, 108] width 12 height 13
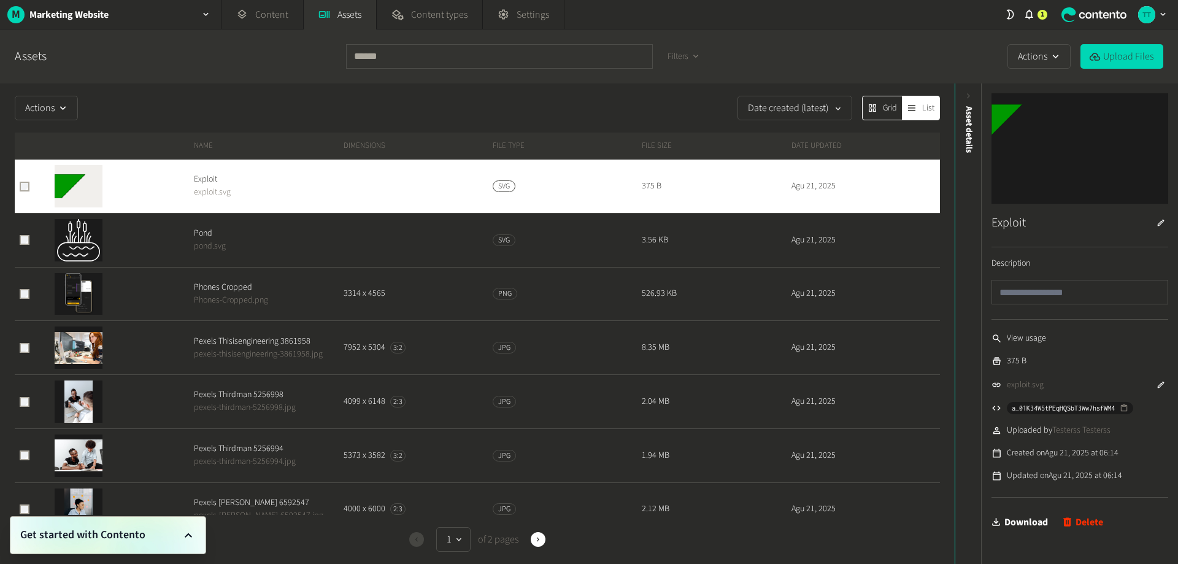
click at [894, 108] on span "Grid" at bounding box center [890, 108] width 14 height 13
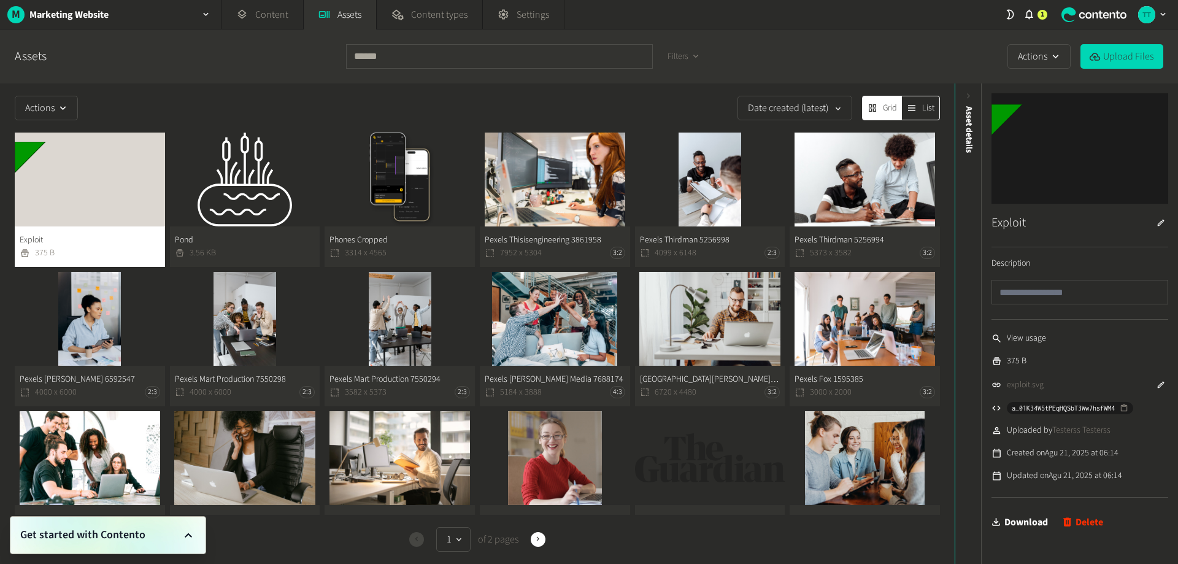
click at [917, 108] on icon "button" at bounding box center [912, 108] width 10 height 10
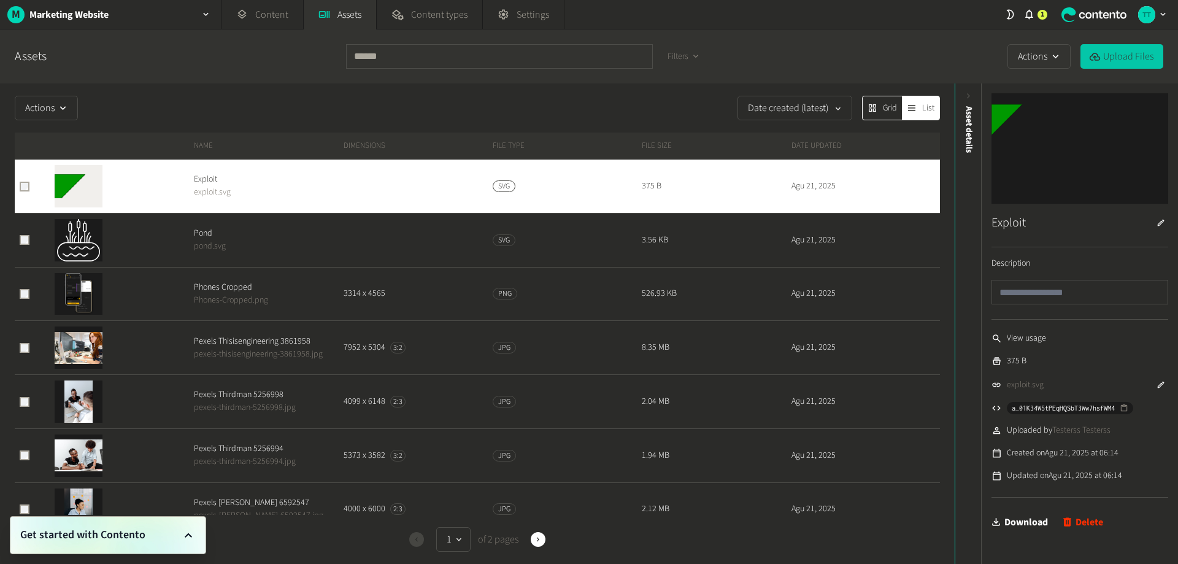
click at [1150, 53] on button "Upload Files" at bounding box center [1122, 56] width 83 height 25
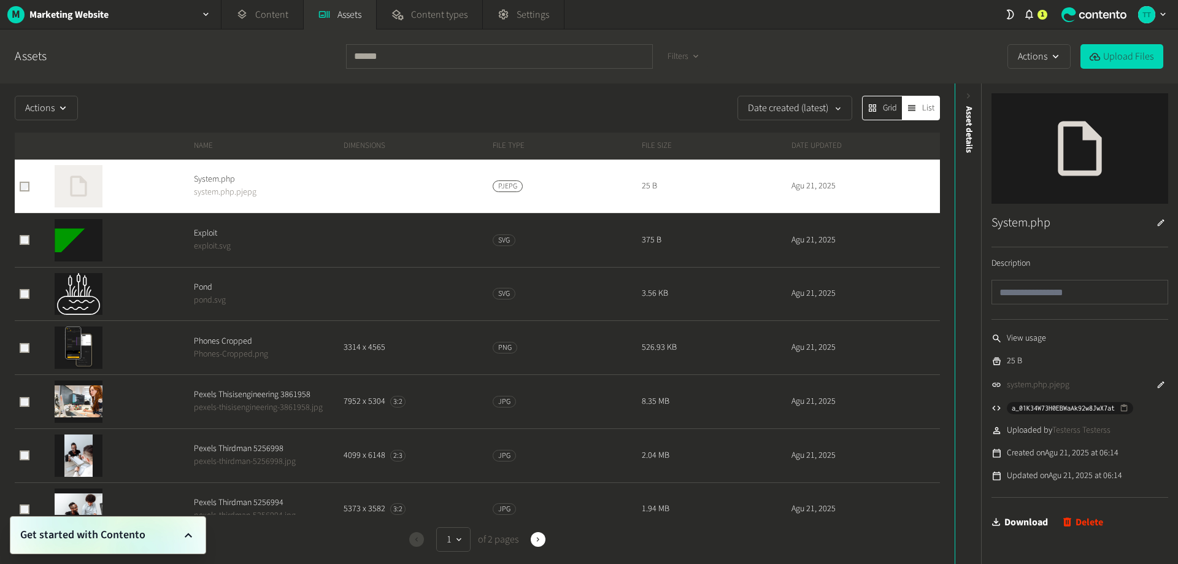
click at [1043, 166] on icon at bounding box center [1080, 148] width 88 height 55
click at [1068, 163] on icon at bounding box center [1080, 148] width 88 height 55
click at [163, 266] on td at bounding box center [118, 240] width 149 height 54
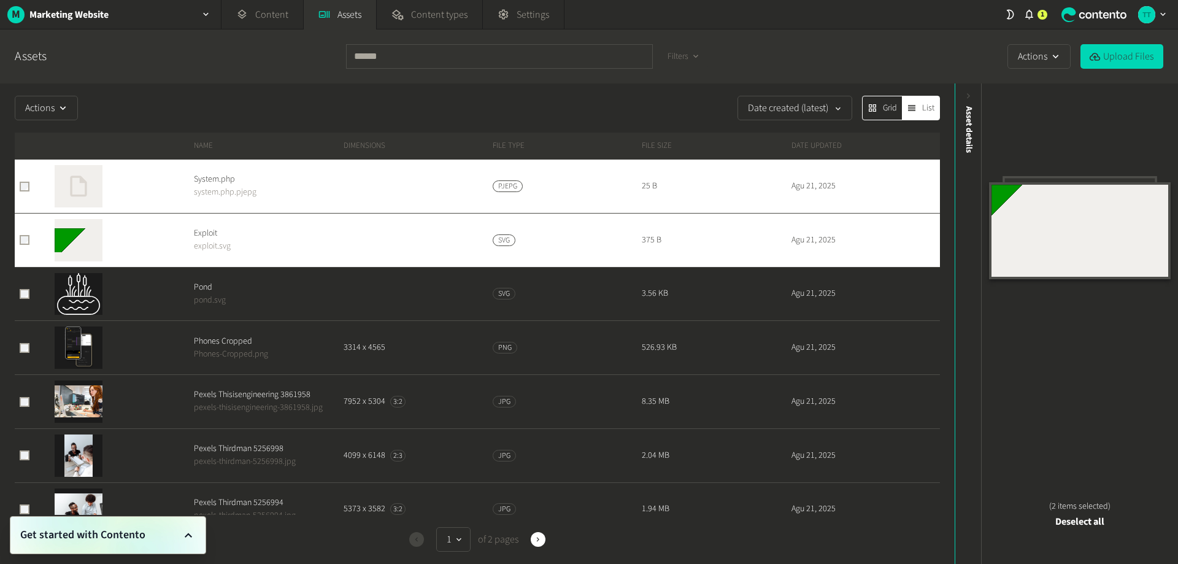
click at [262, 253] on span "exploit.svg" at bounding box center [263, 246] width 139 height 13
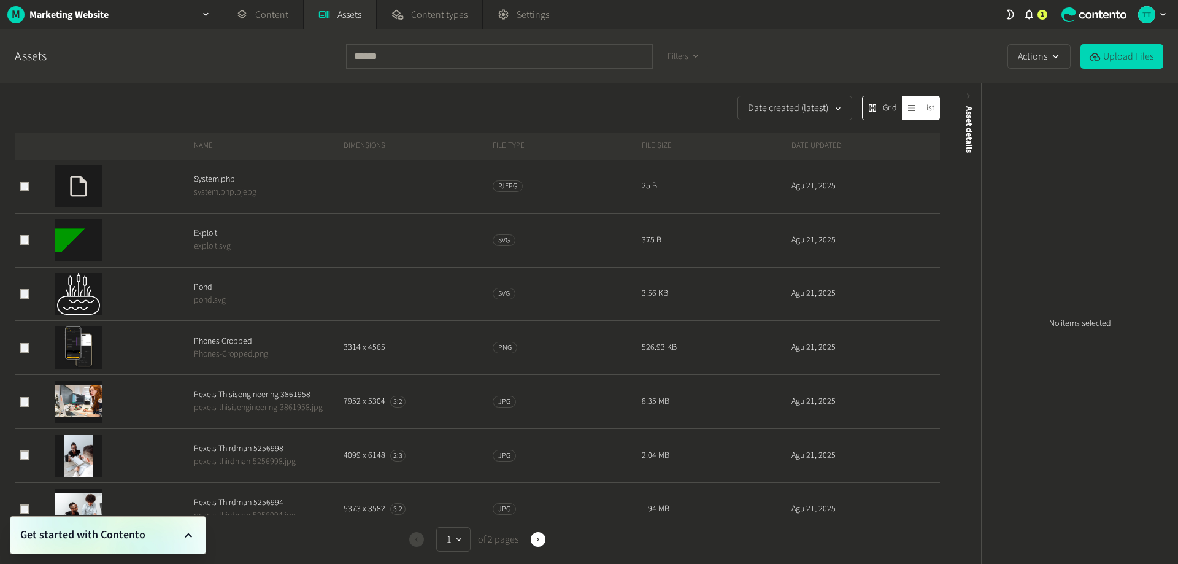
click at [203, 237] on span "Exploit" at bounding box center [263, 233] width 139 height 13
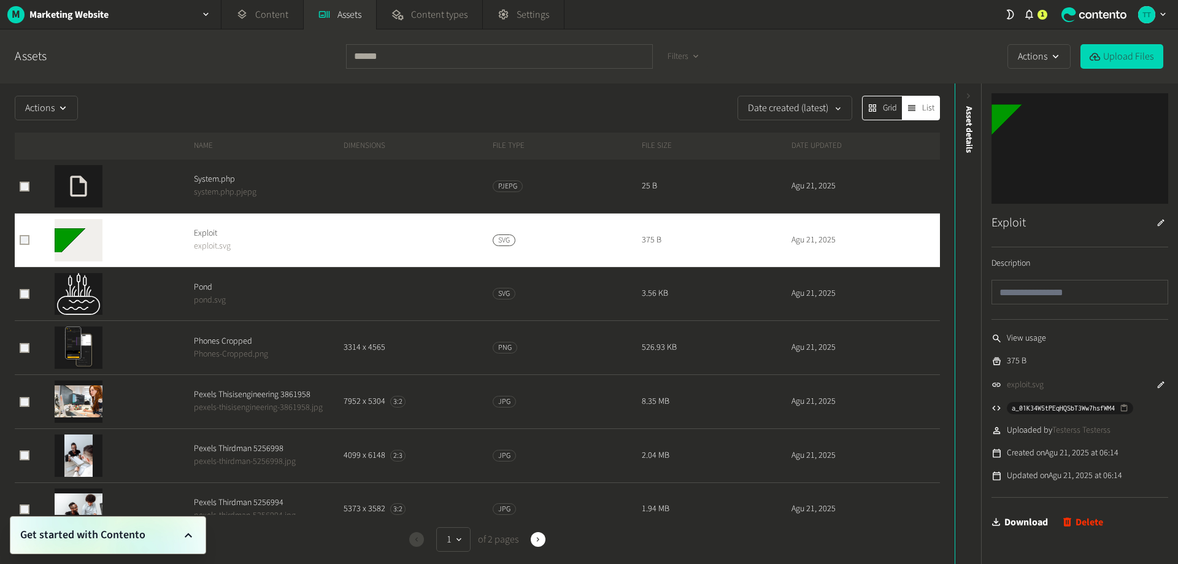
click at [244, 203] on td "System.php system.php.pjepg" at bounding box center [267, 186] width 149 height 53
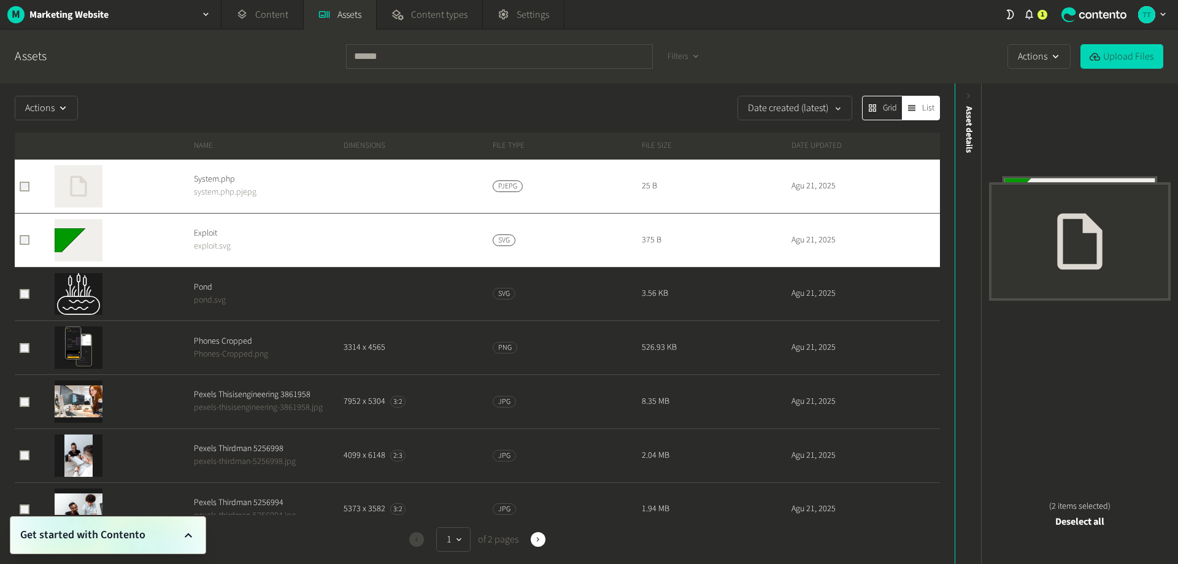
click at [66, 240] on img at bounding box center [79, 240] width 48 height 42
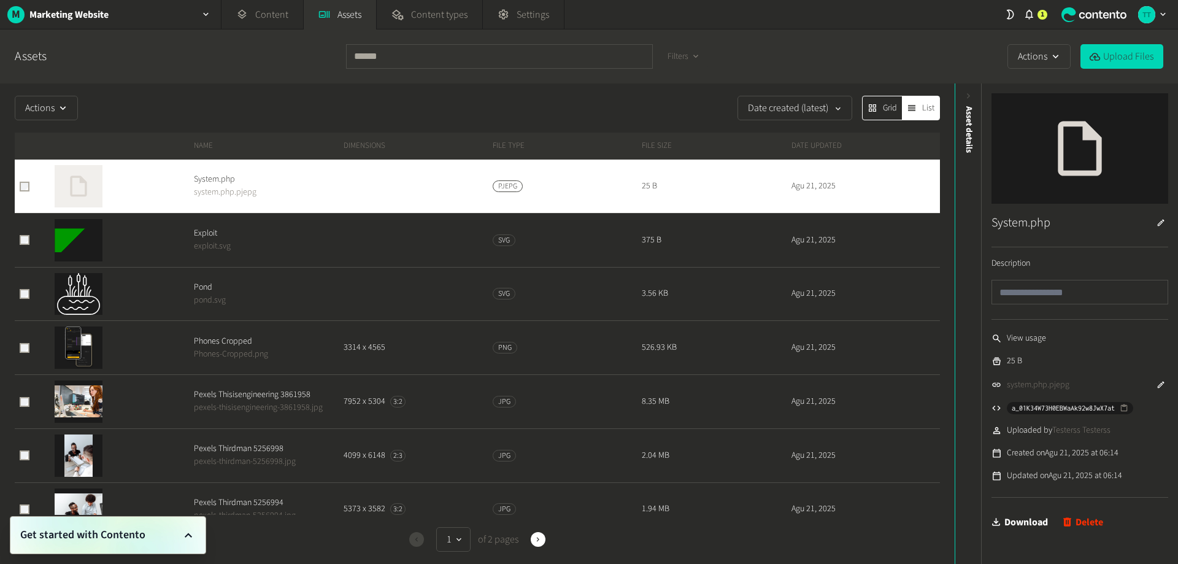
click at [1037, 384] on link "system.php.pjepg" at bounding box center [1038, 385] width 63 height 13
click at [60, 118] on button "Actions" at bounding box center [46, 108] width 63 height 25
click at [57, 114] on div "button" at bounding box center [63, 108] width 17 height 12
click at [436, 13] on span "Content types" at bounding box center [439, 14] width 56 height 15
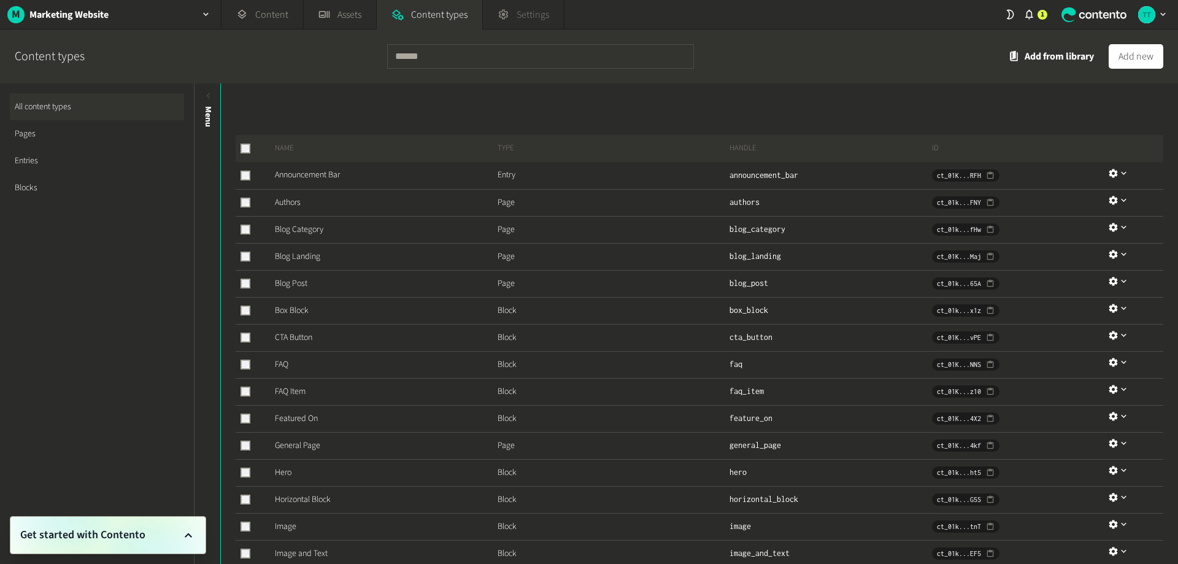
click at [525, 10] on span "Settings" at bounding box center [533, 14] width 33 height 15
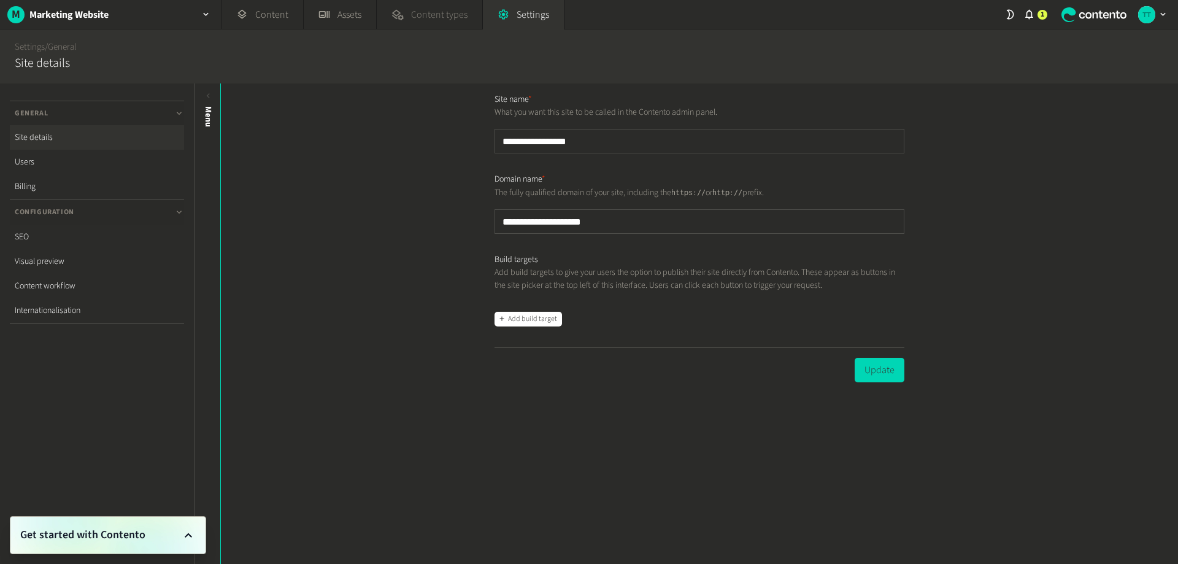
click at [449, 12] on span "Content types" at bounding box center [439, 14] width 56 height 15
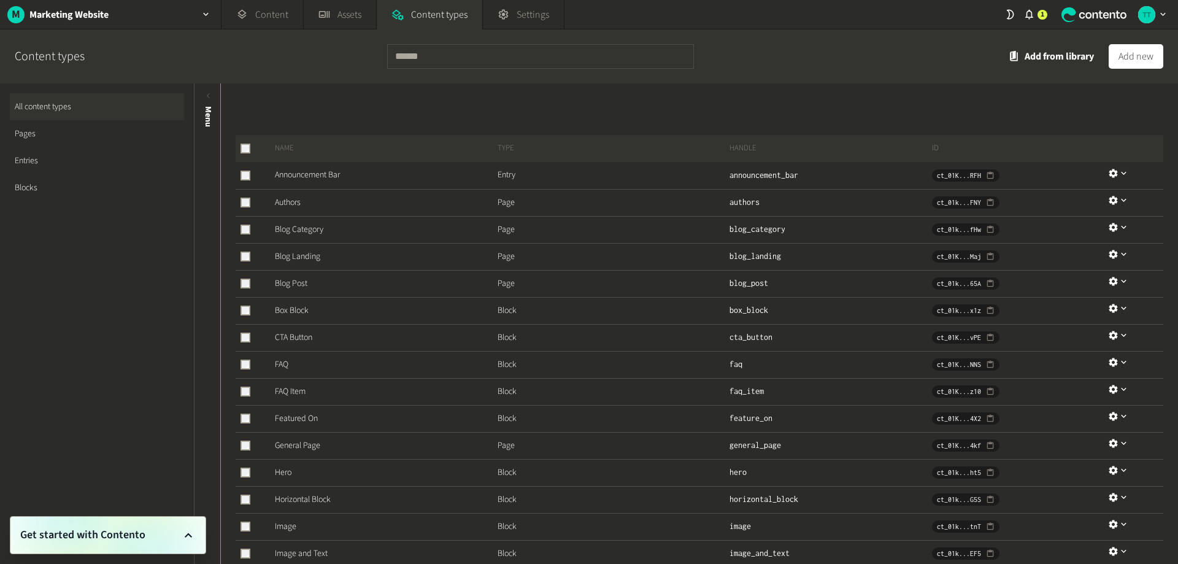
click at [37, 182] on link "Blocks" at bounding box center [97, 187] width 174 height 27
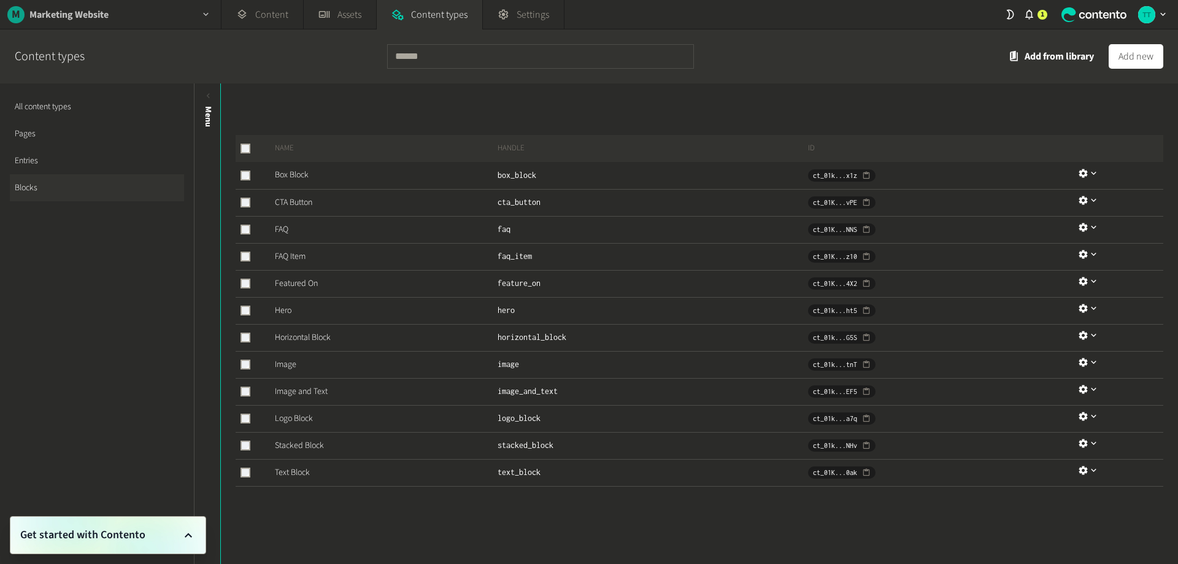
click at [187, 19] on div "M Marketing Website" at bounding box center [110, 14] width 221 height 29
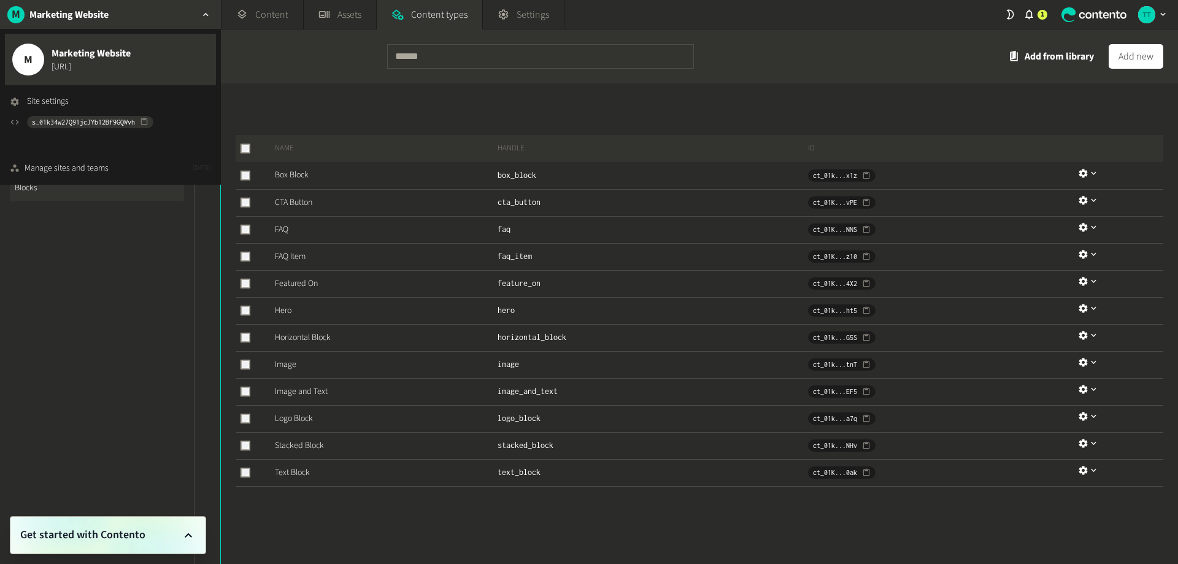
click at [71, 100] on li "Site settings" at bounding box center [110, 103] width 201 height 16
click at [12, 99] on icon at bounding box center [14, 102] width 8 height 8
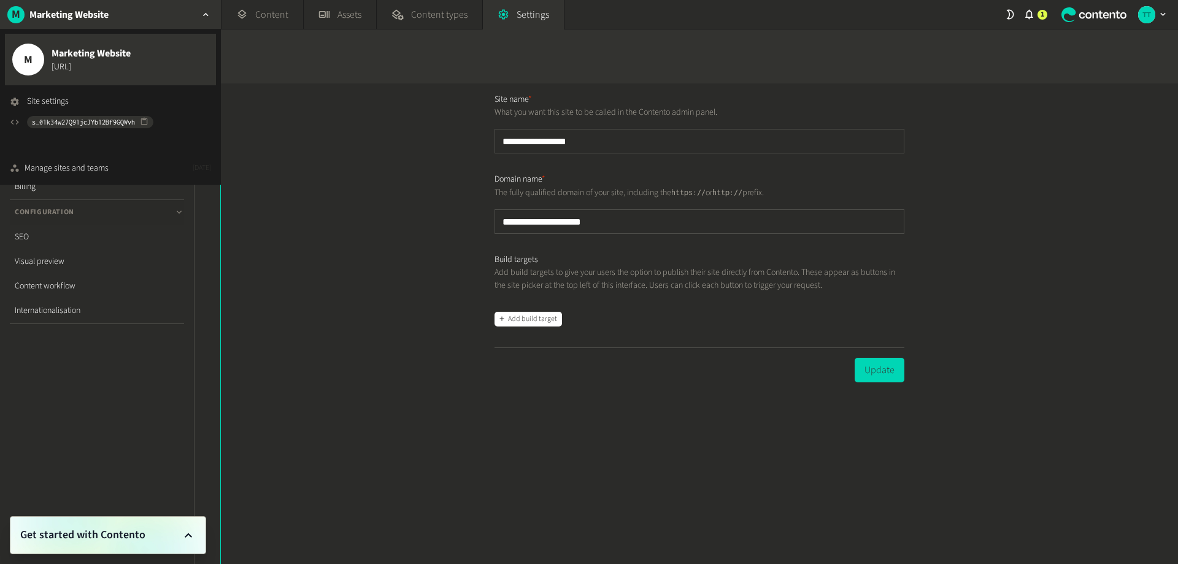
click at [299, 202] on div "**********" at bounding box center [699, 323] width 957 height 480
